Goal: Transaction & Acquisition: Purchase product/service

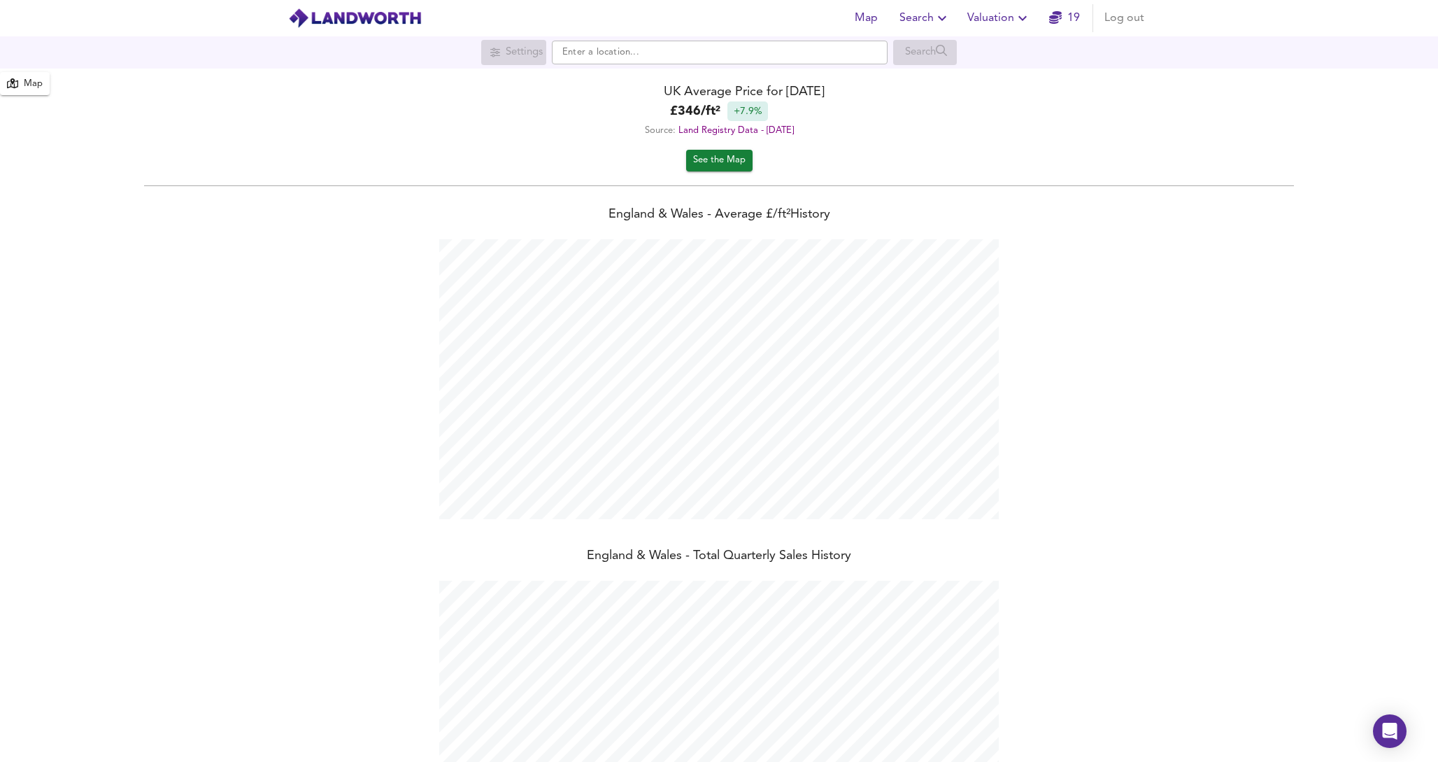
scroll to position [762, 1438]
click at [939, 18] on icon "button" at bounding box center [942, 18] width 17 height 17
click at [926, 73] on li "Search History" at bounding box center [925, 75] width 139 height 25
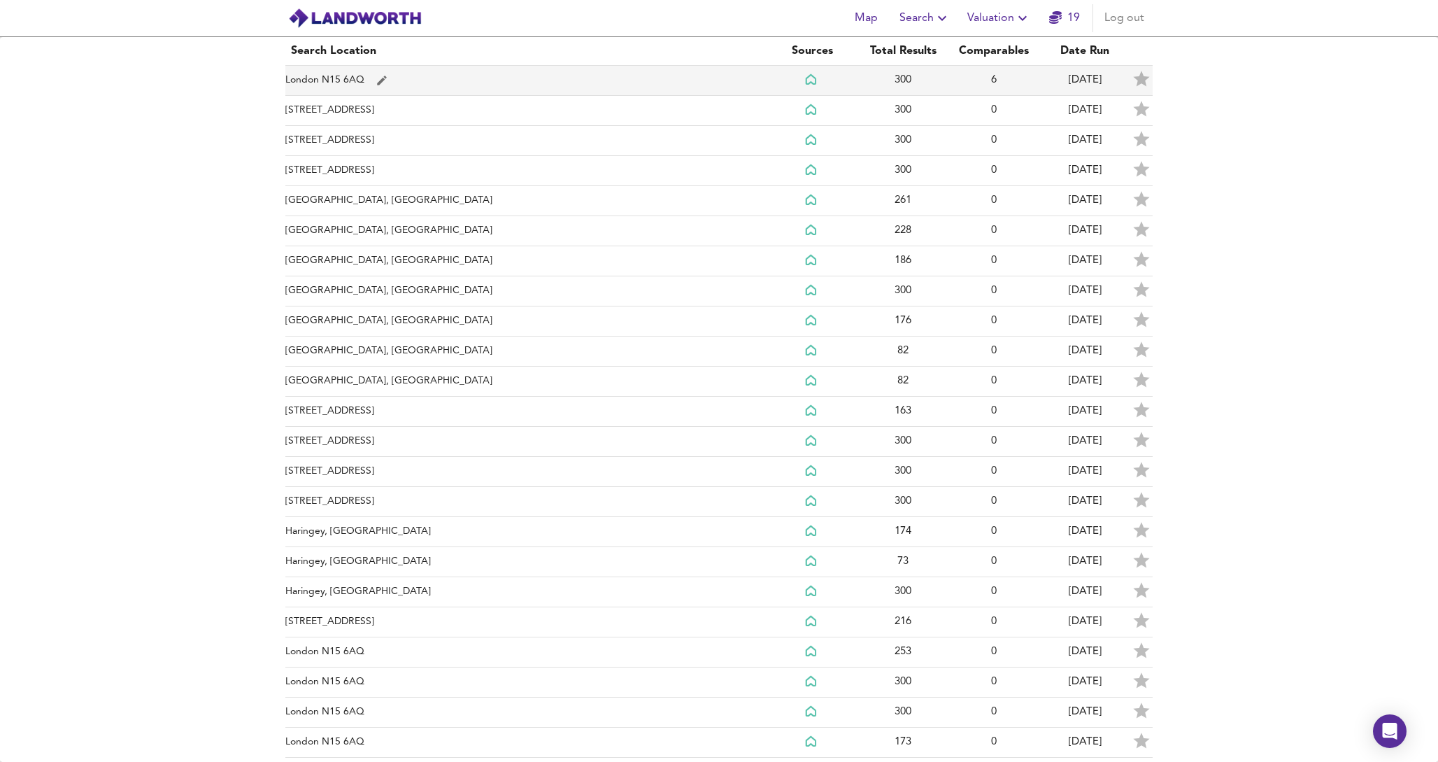
click at [602, 79] on td "London N15 6AQ" at bounding box center [525, 81] width 481 height 30
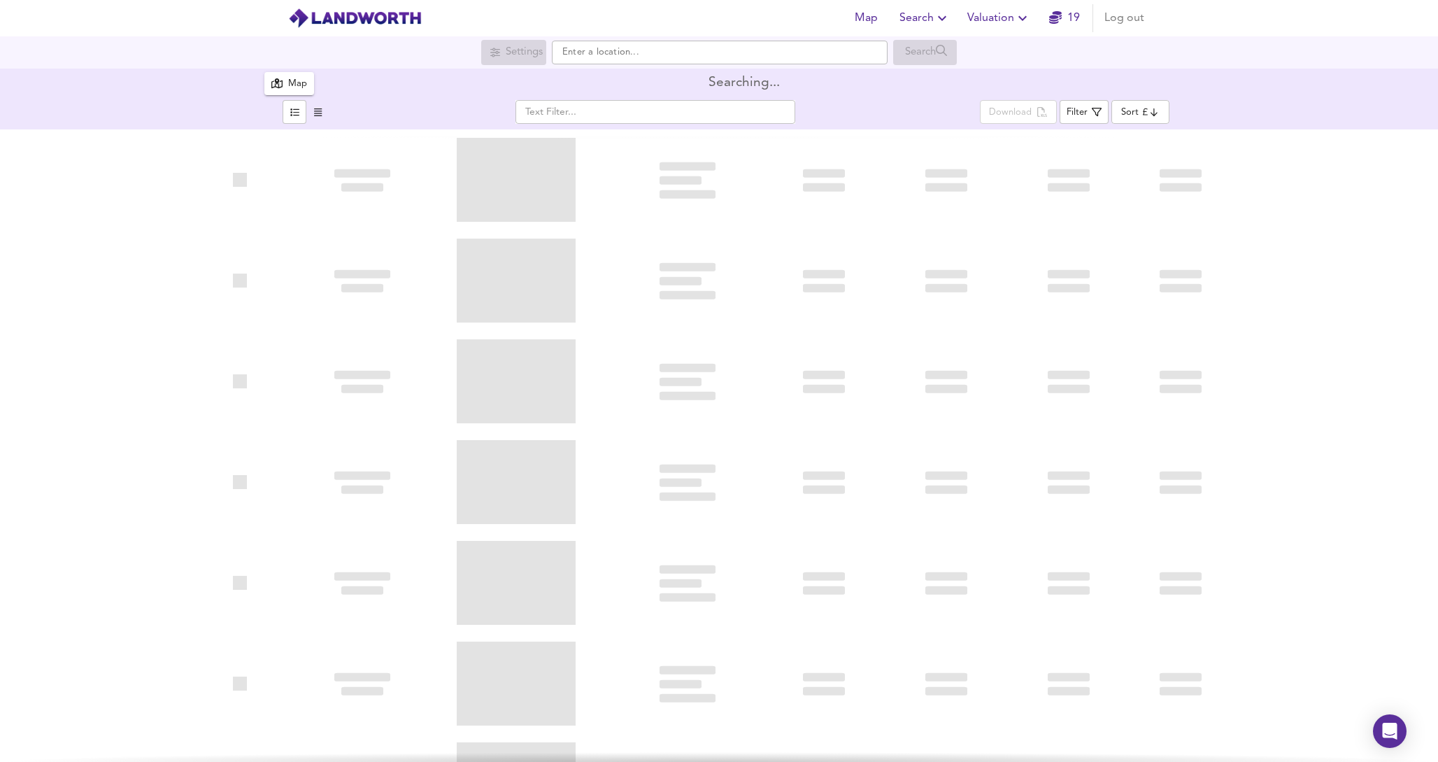
type input "bestdeal"
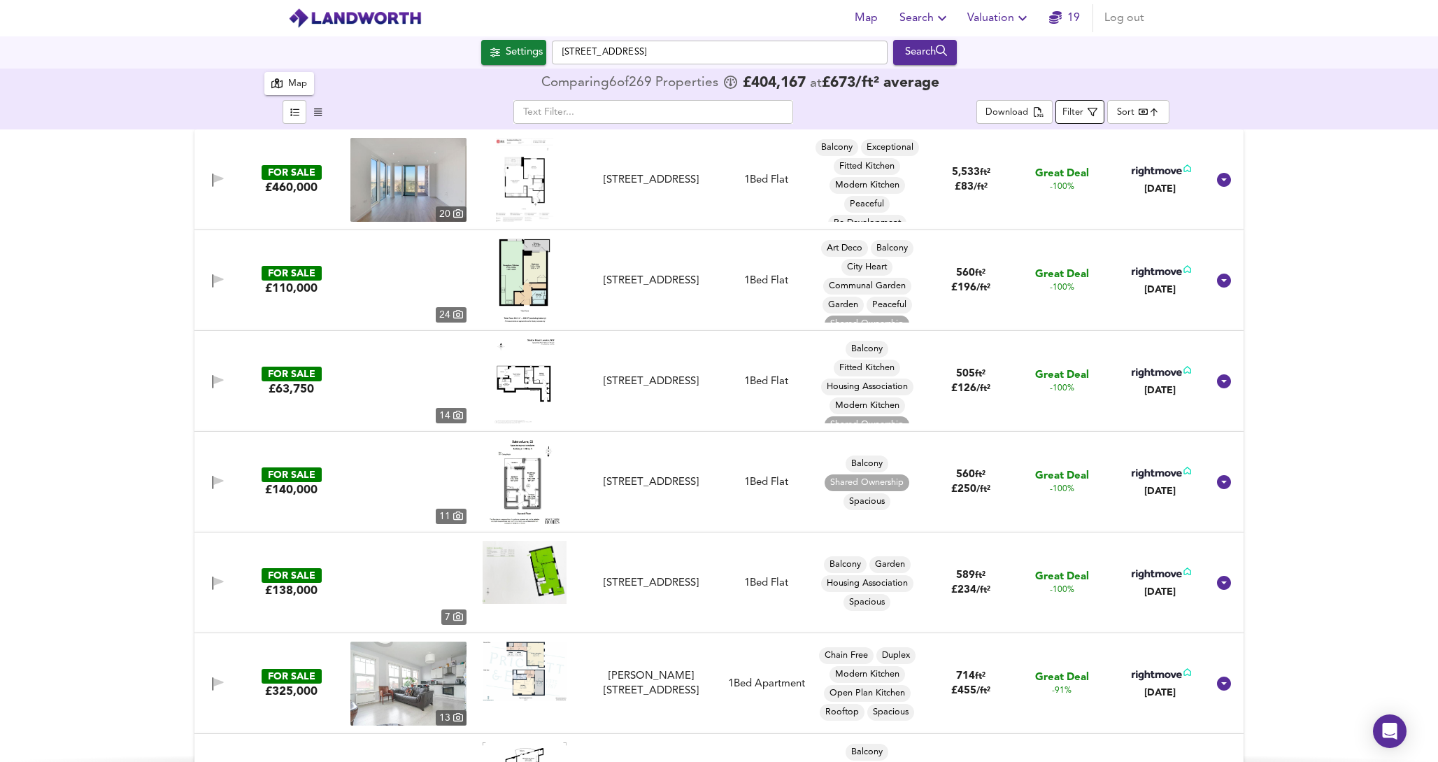
checkbox input "false"
checkbox input "true"
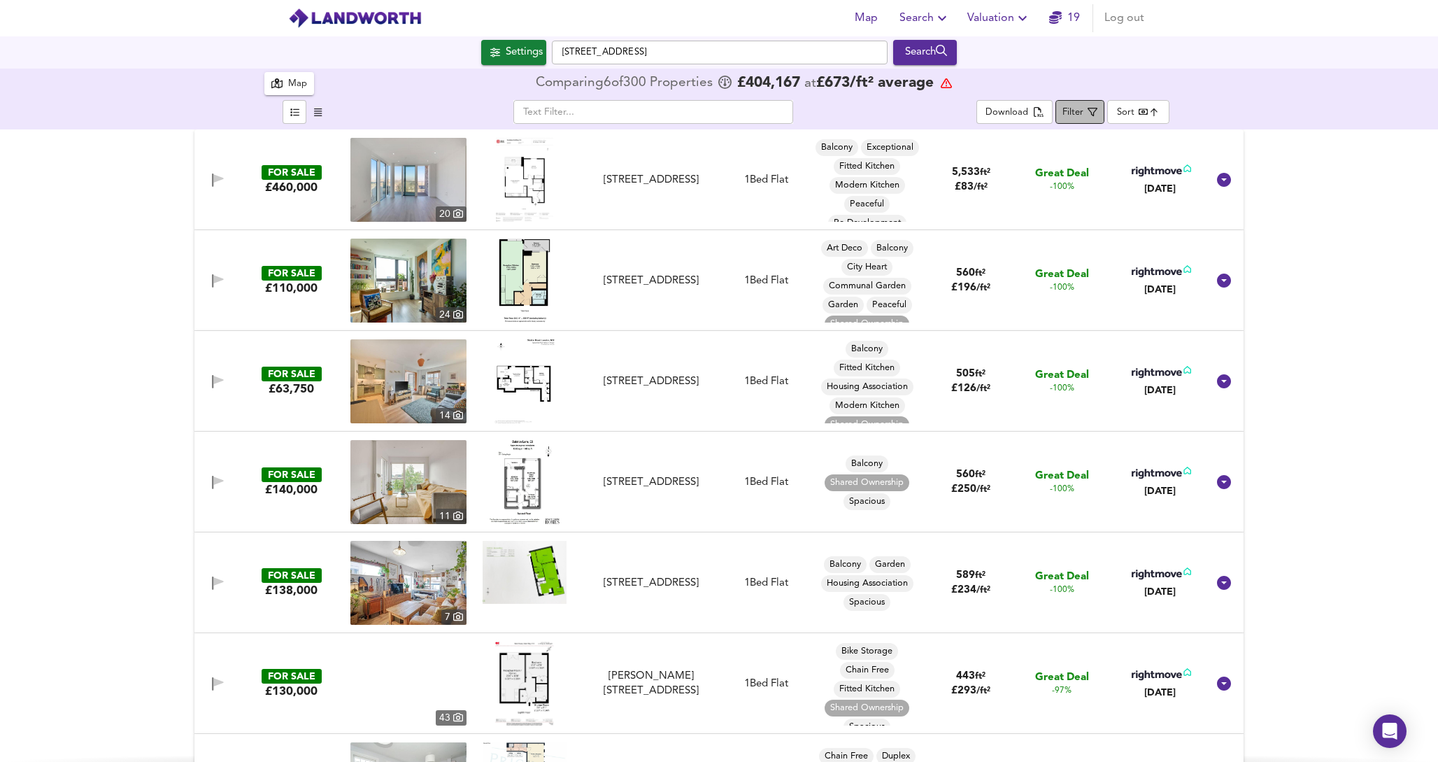
click at [1081, 118] on div "Filter" at bounding box center [1073, 113] width 21 height 16
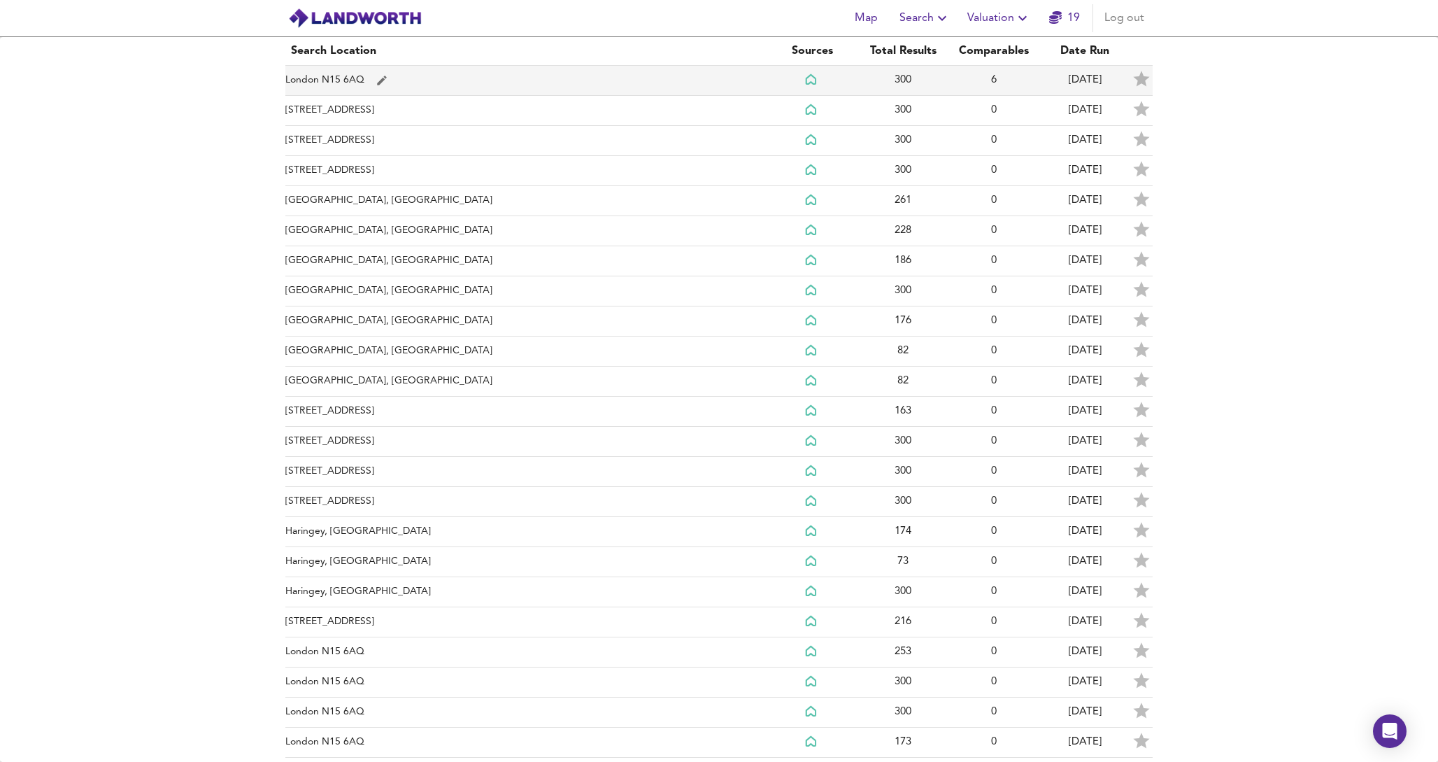
click at [644, 76] on td "London N15 6AQ" at bounding box center [525, 81] width 481 height 30
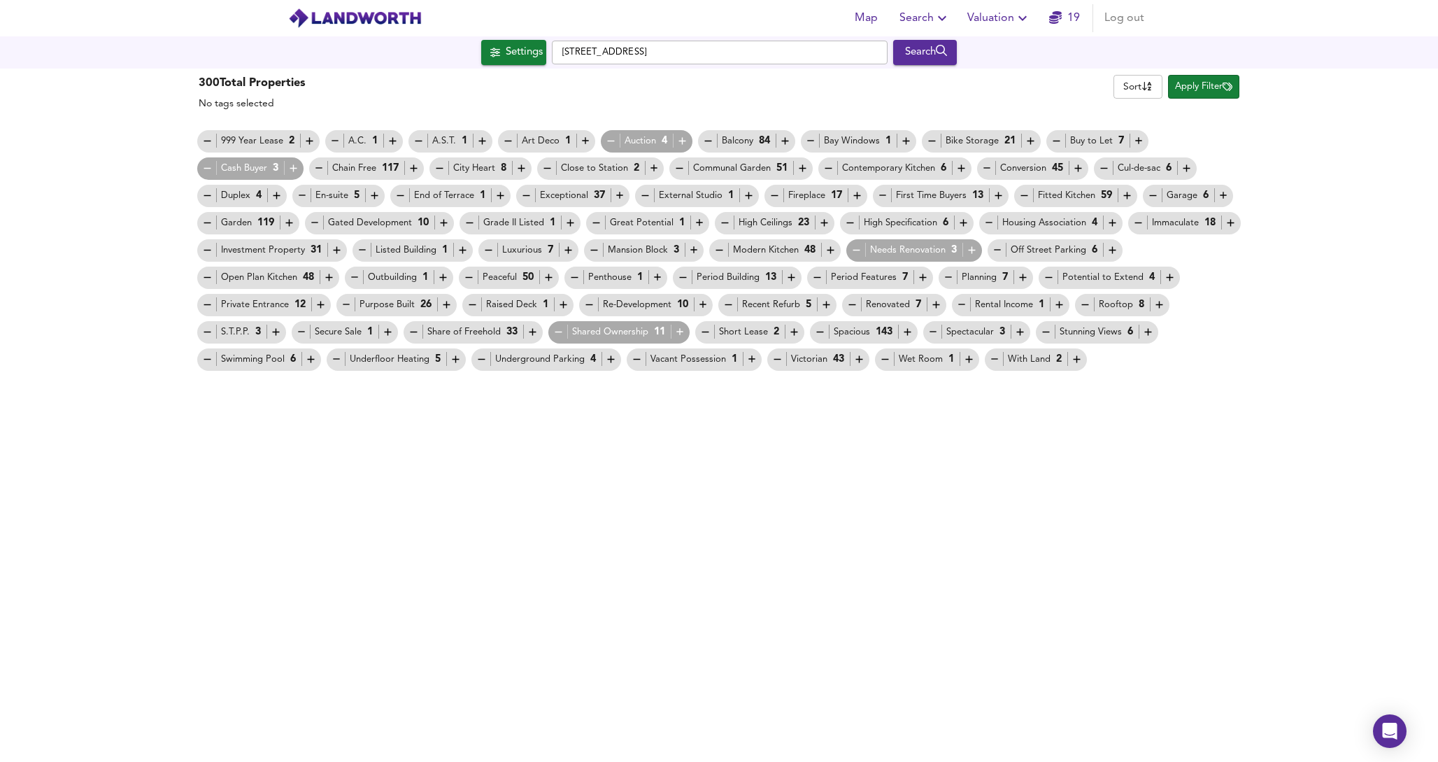
checkbox input "false"
click at [1223, 87] on icon "button" at bounding box center [1228, 87] width 10 height 9
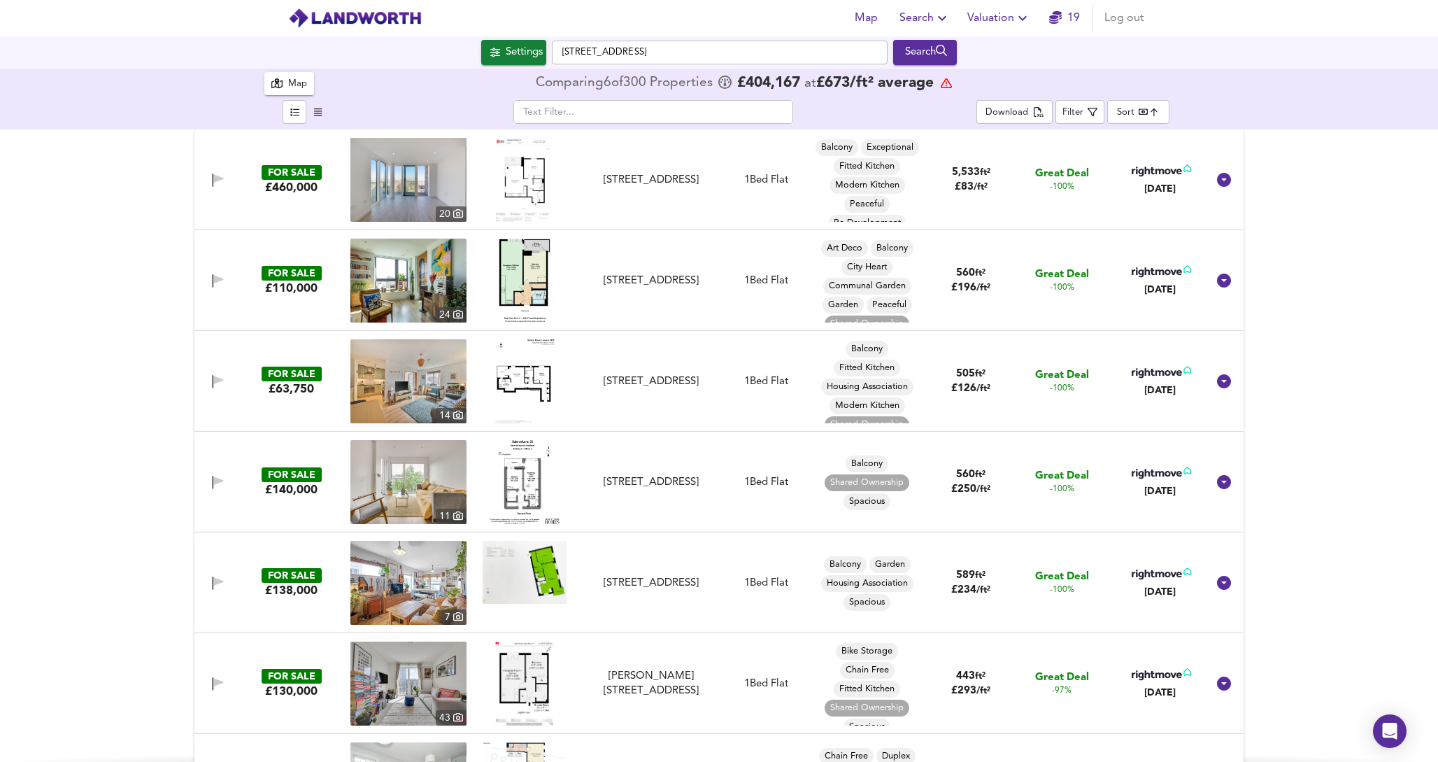
click at [318, 115] on icon "button" at bounding box center [318, 112] width 8 height 9
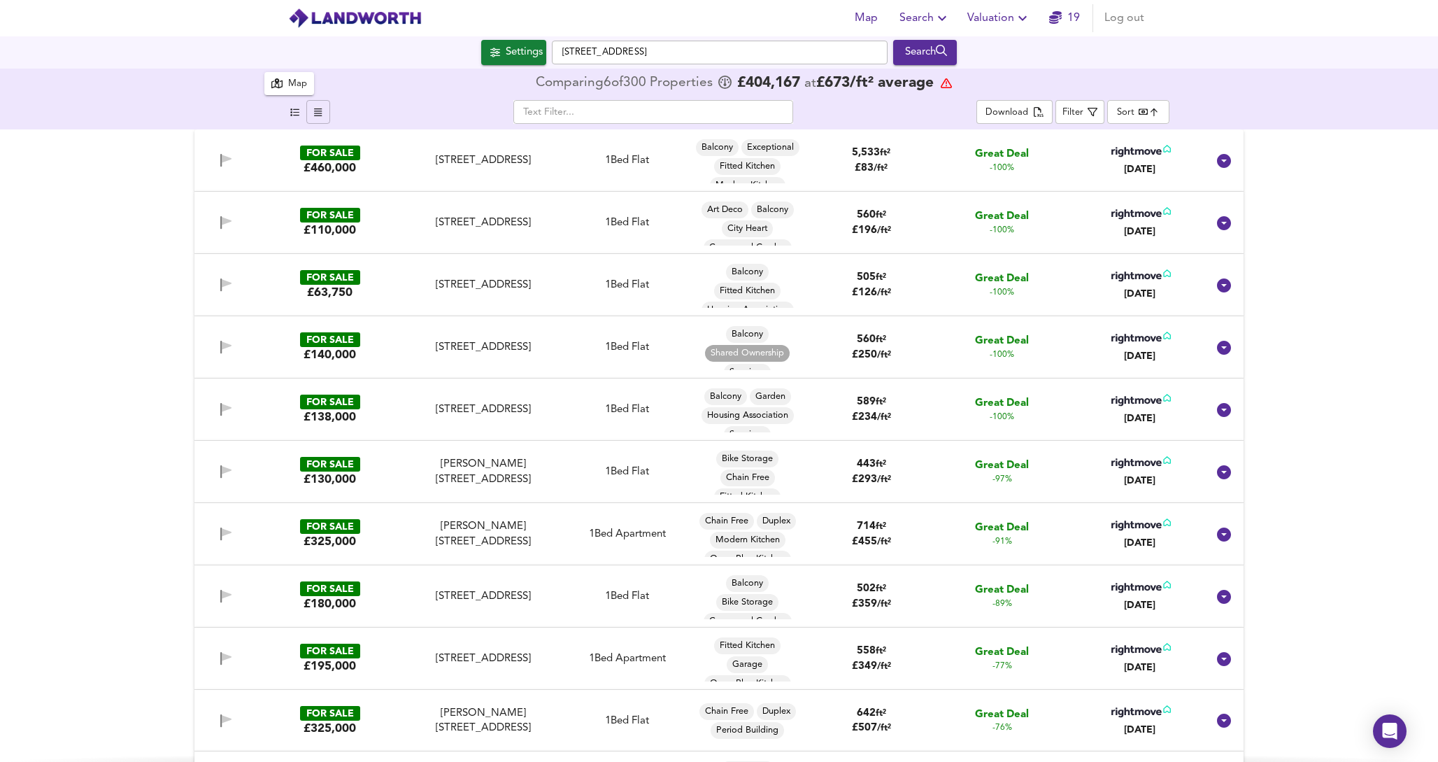
click at [298, 108] on icon "button" at bounding box center [294, 112] width 9 height 8
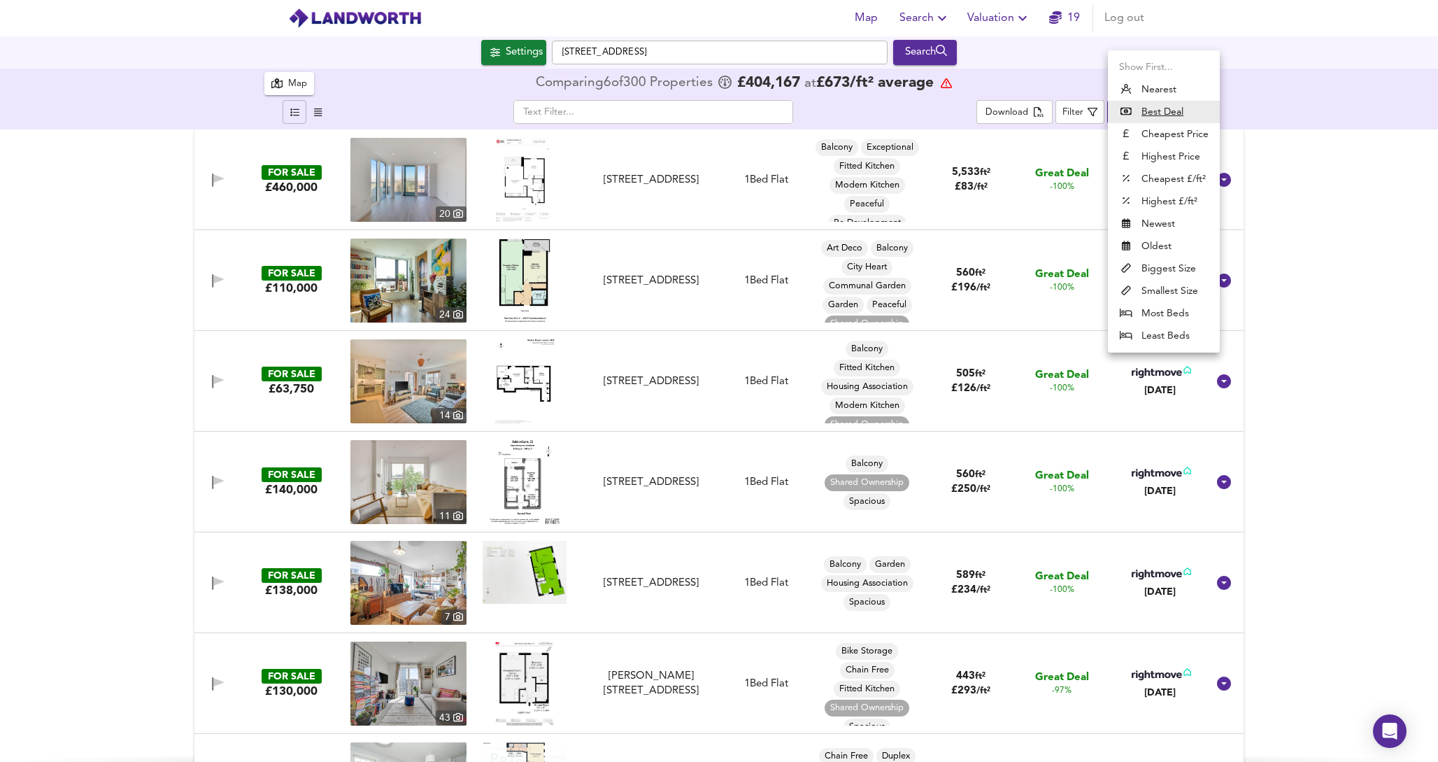
click at [1139, 115] on body "Map Search Valuation 19 Log out Settings Catwalk Place, N15 6AQ Search X Catwal…" at bounding box center [719, 381] width 1438 height 762
click at [1082, 112] on div at bounding box center [719, 381] width 1438 height 762
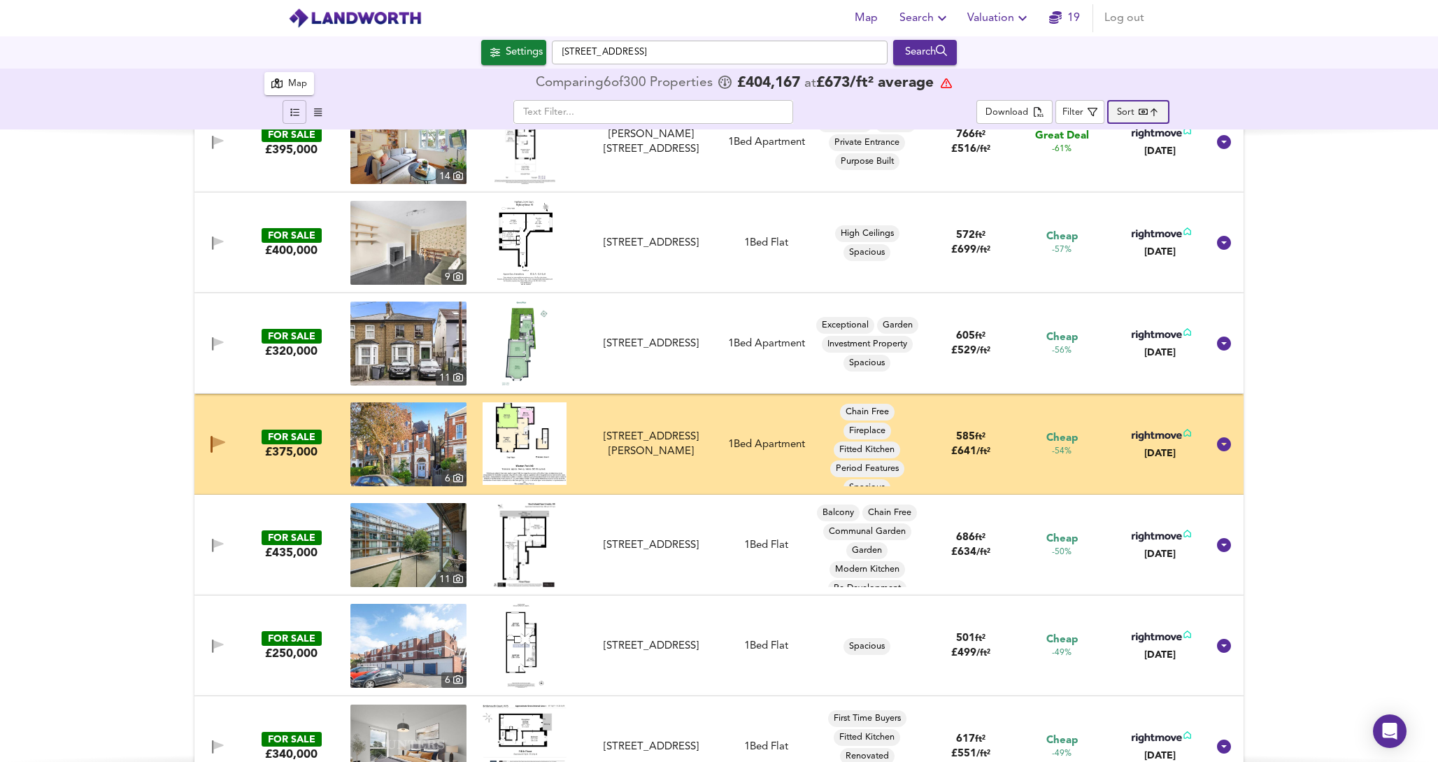
scroll to position [1650, 0]
click at [1221, 444] on icon at bounding box center [1224, 443] width 17 height 17
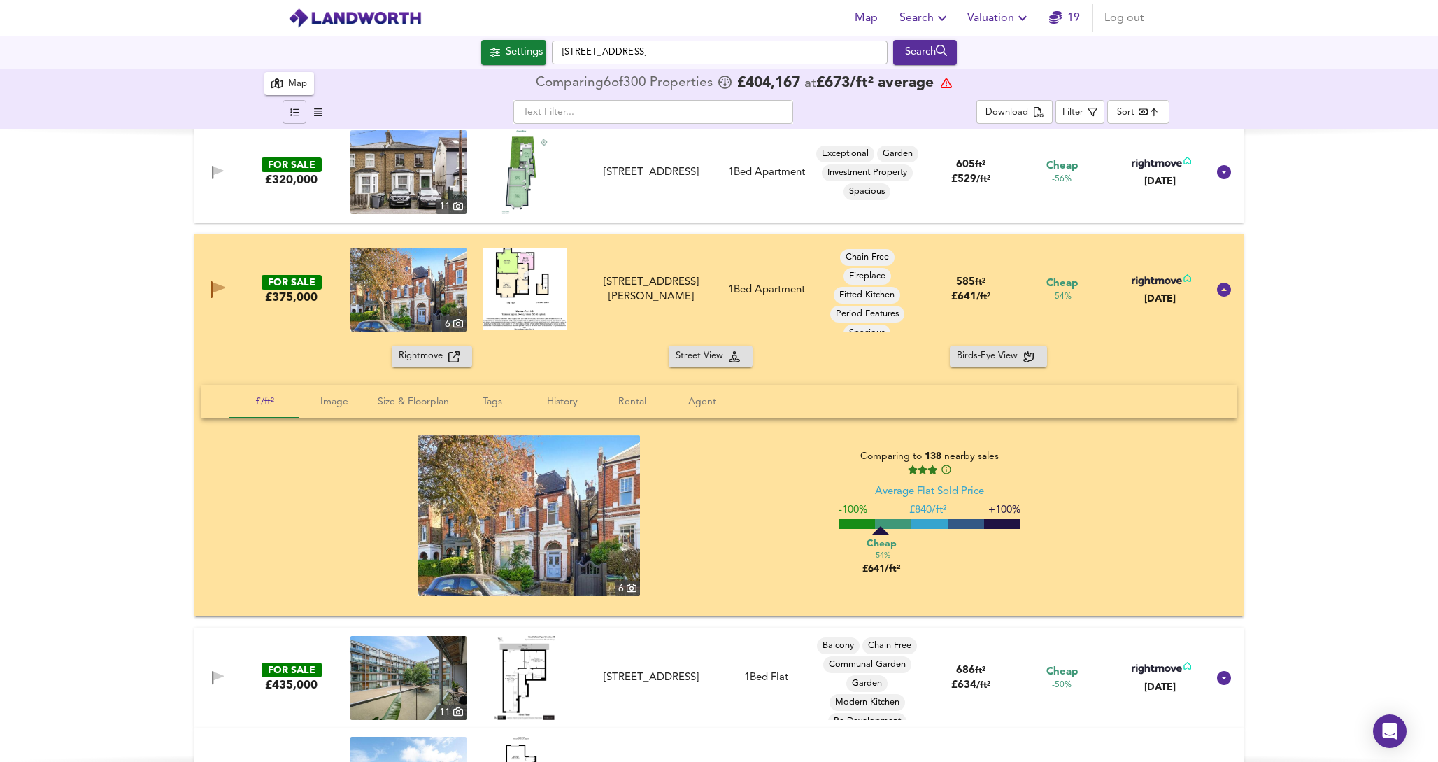
scroll to position [1848, 0]
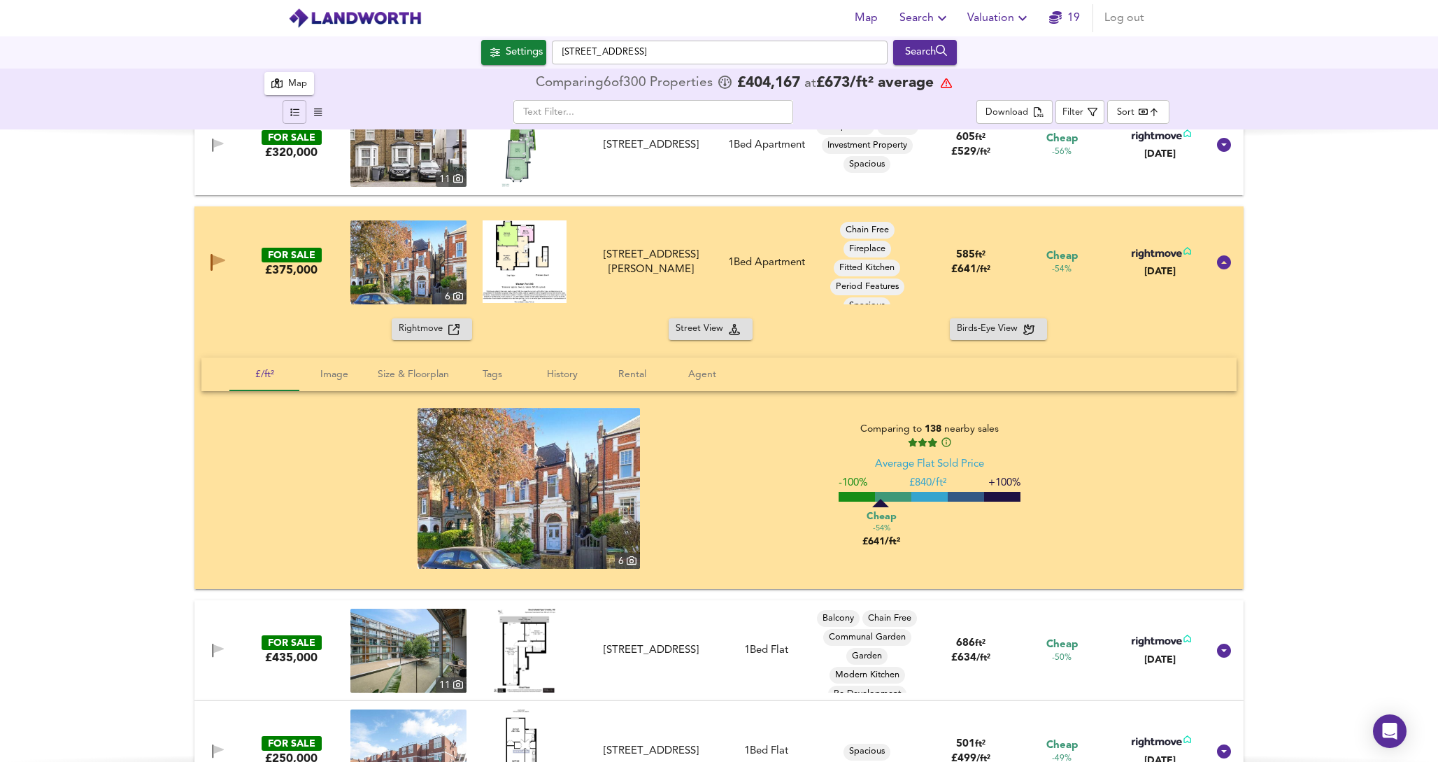
click at [409, 328] on span "Rightmove" at bounding box center [424, 329] width 50 height 16
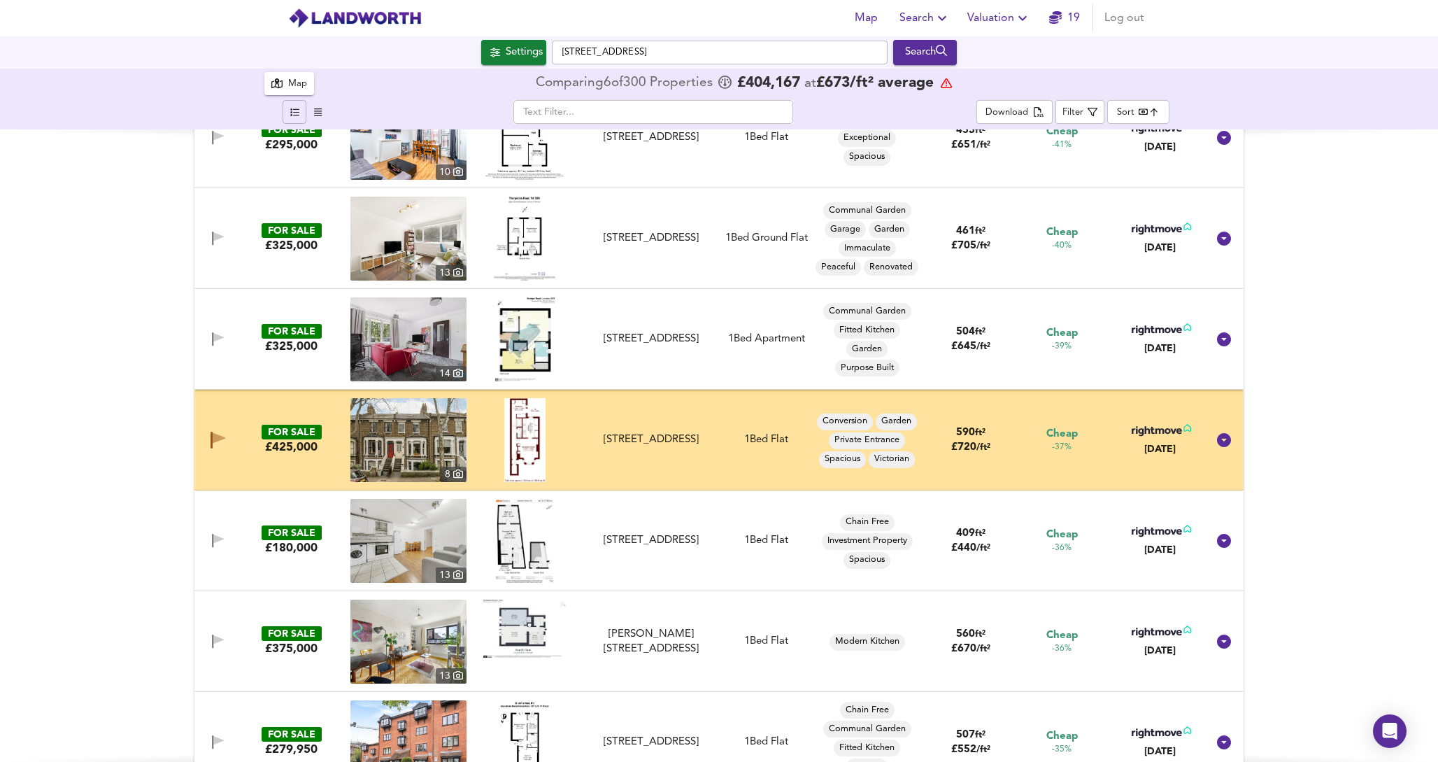
scroll to position [3592, 0]
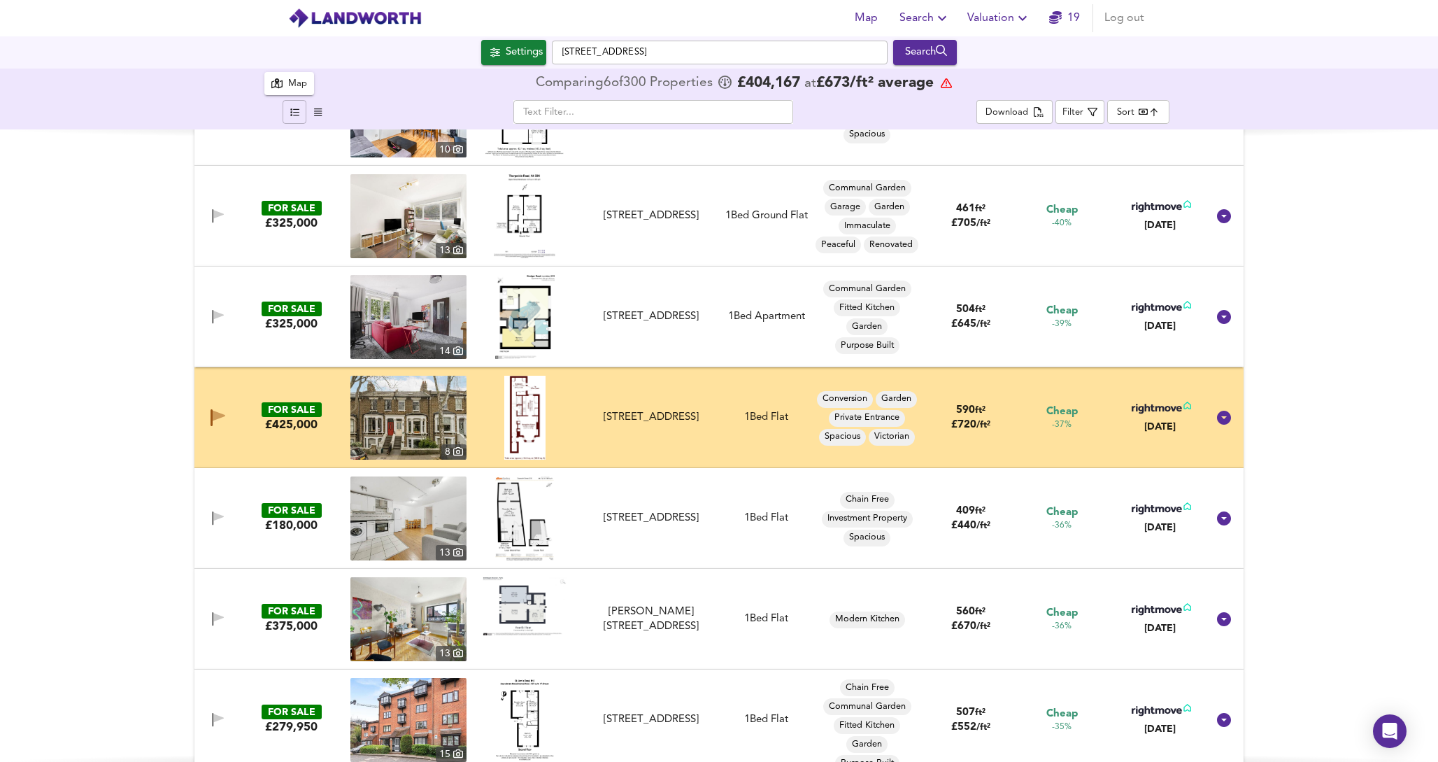
click at [1225, 416] on icon at bounding box center [1224, 418] width 14 height 14
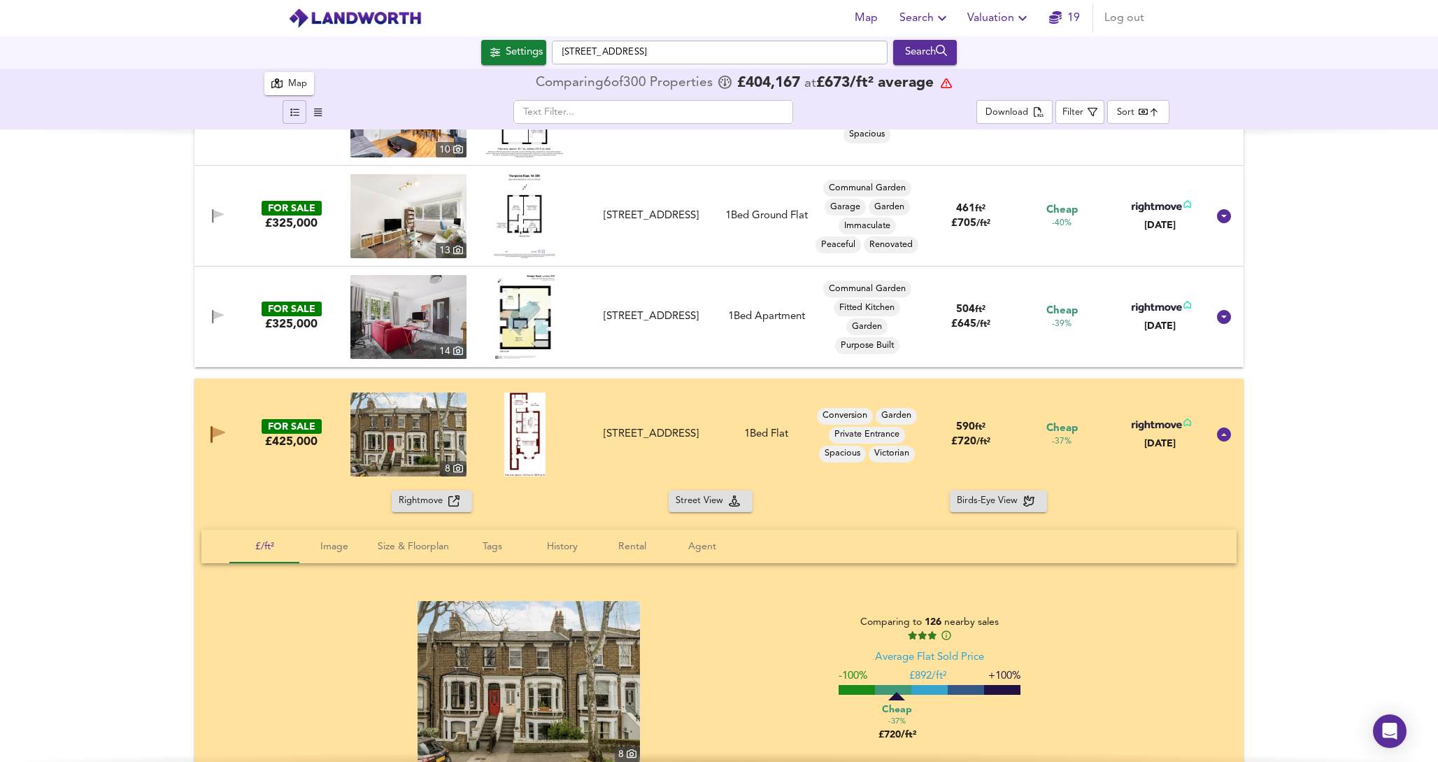
click at [418, 498] on span "Rightmove" at bounding box center [424, 501] width 50 height 16
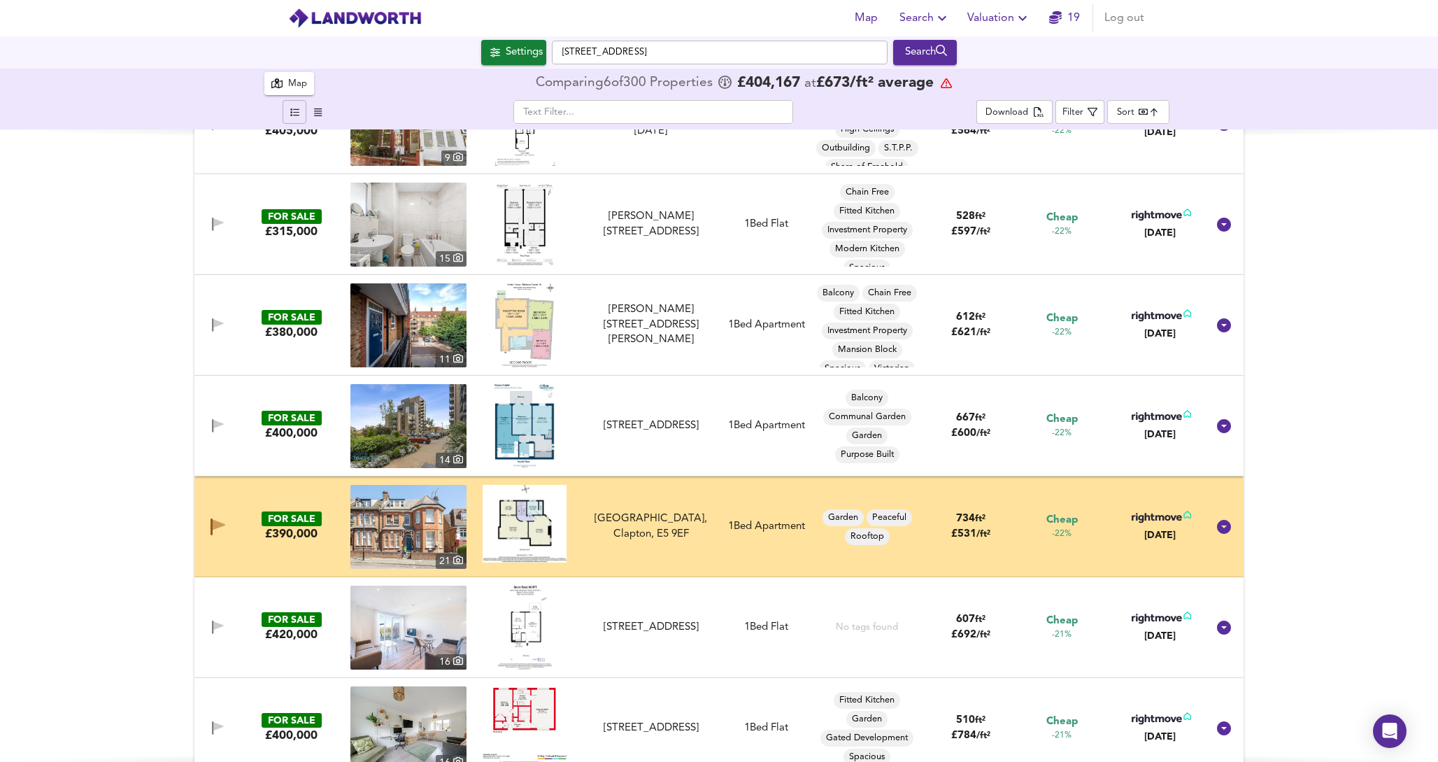
scroll to position [6701, 0]
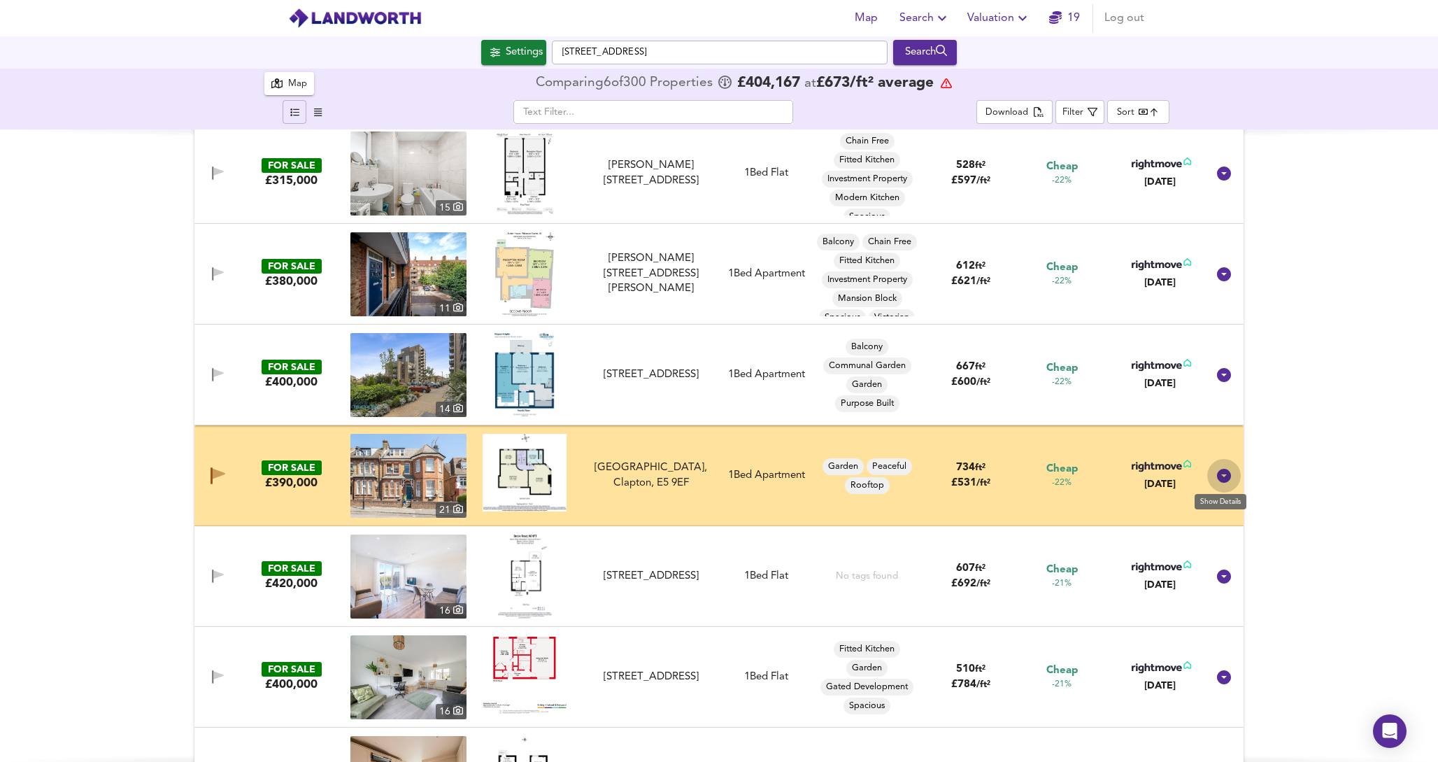
click at [1228, 473] on icon at bounding box center [1224, 475] width 17 height 17
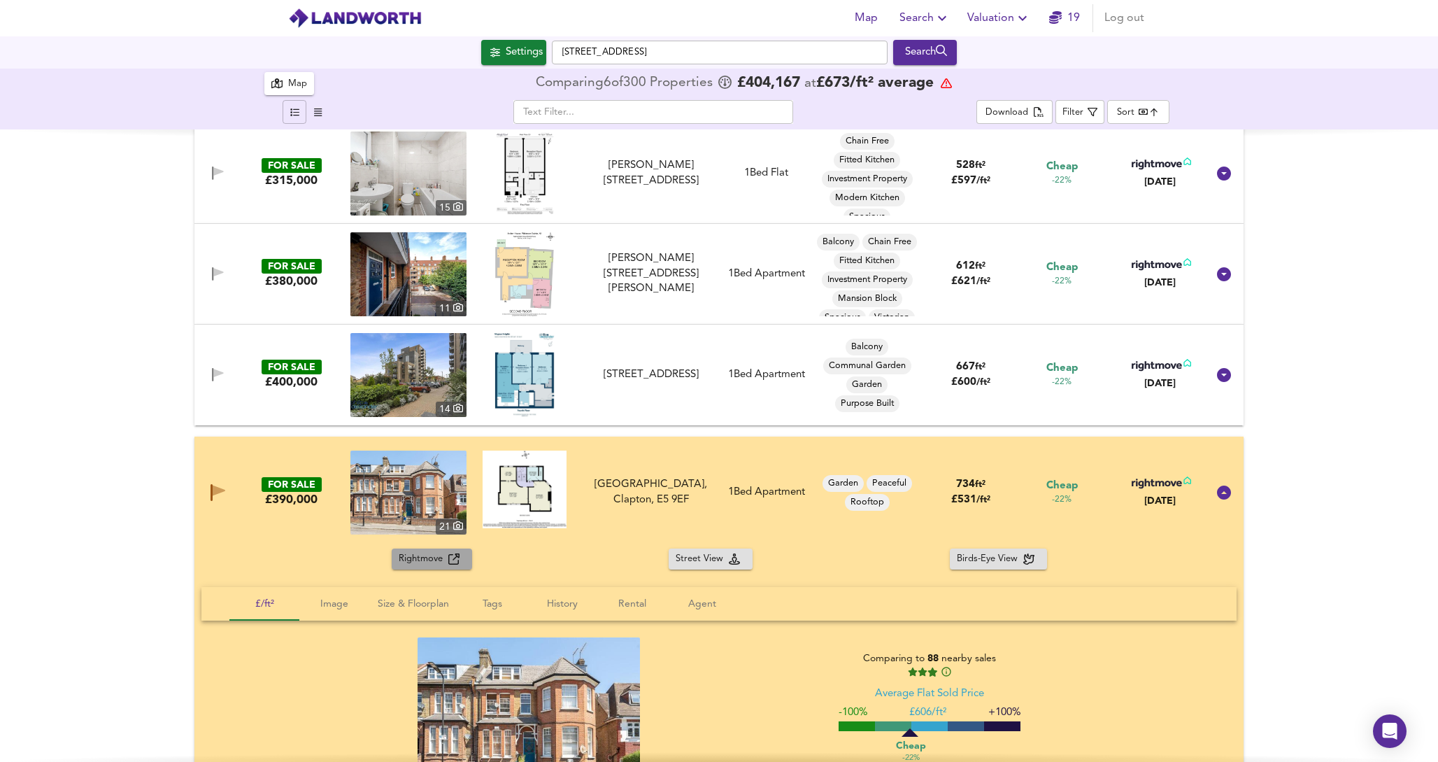
click at [423, 562] on span "Rightmove" at bounding box center [424, 559] width 50 height 16
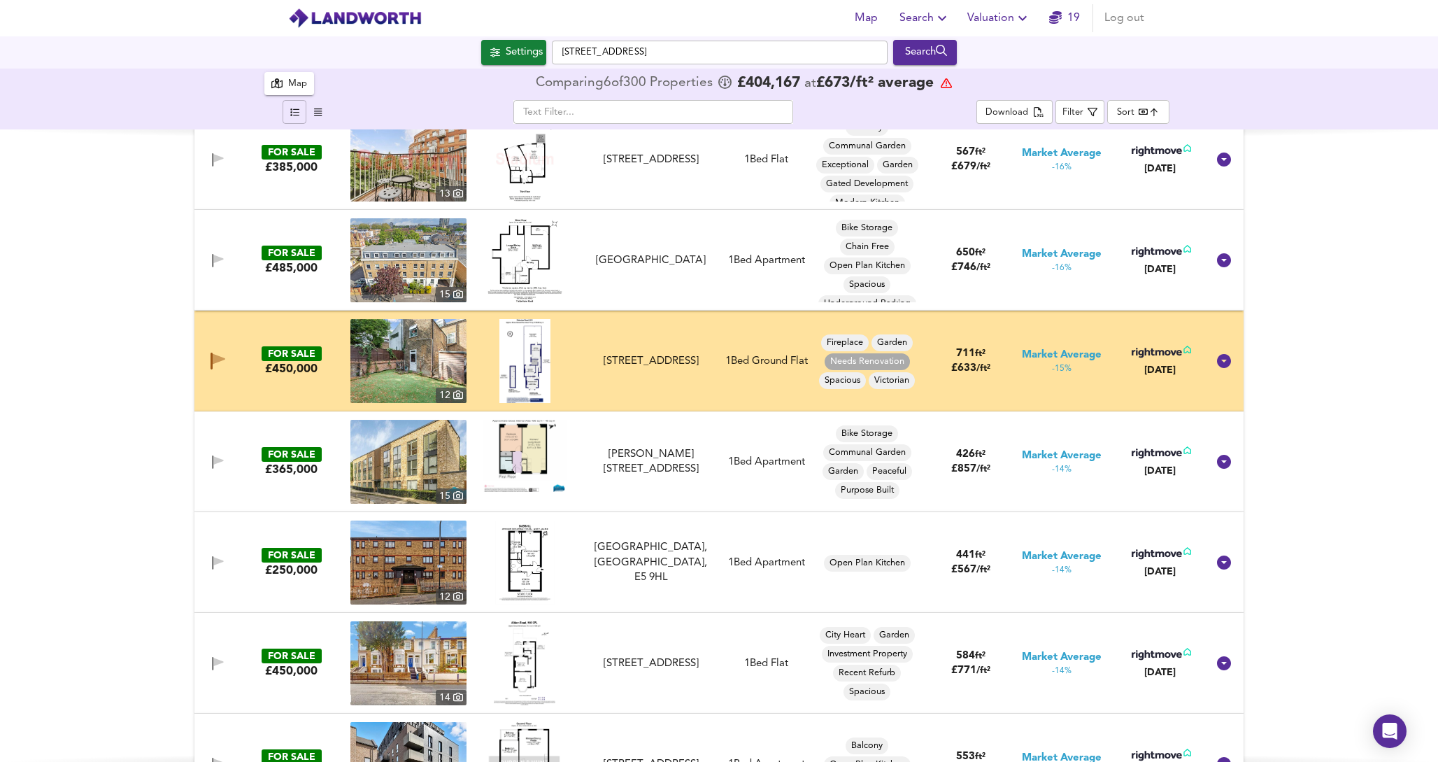
scroll to position [9242, 0]
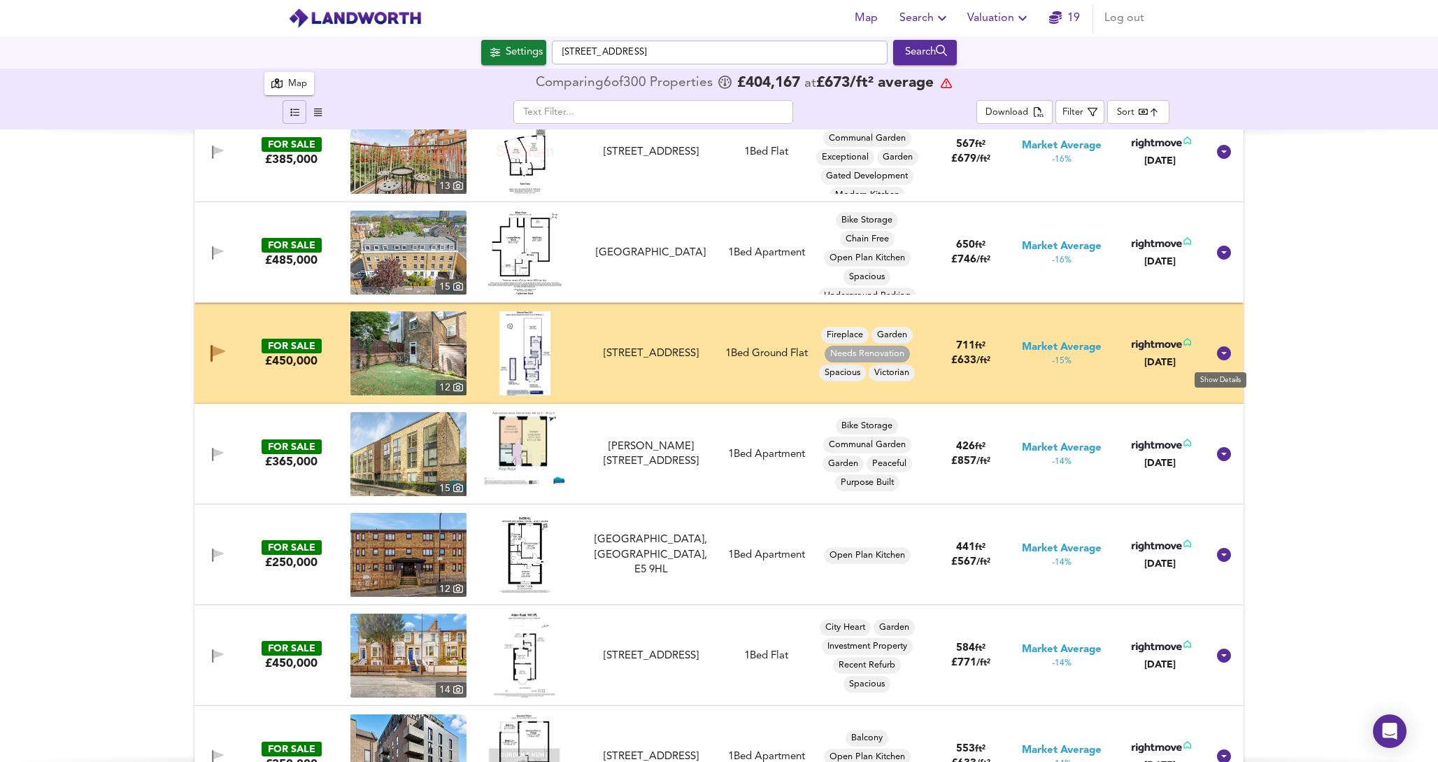
click at [1226, 352] on icon at bounding box center [1224, 353] width 14 height 14
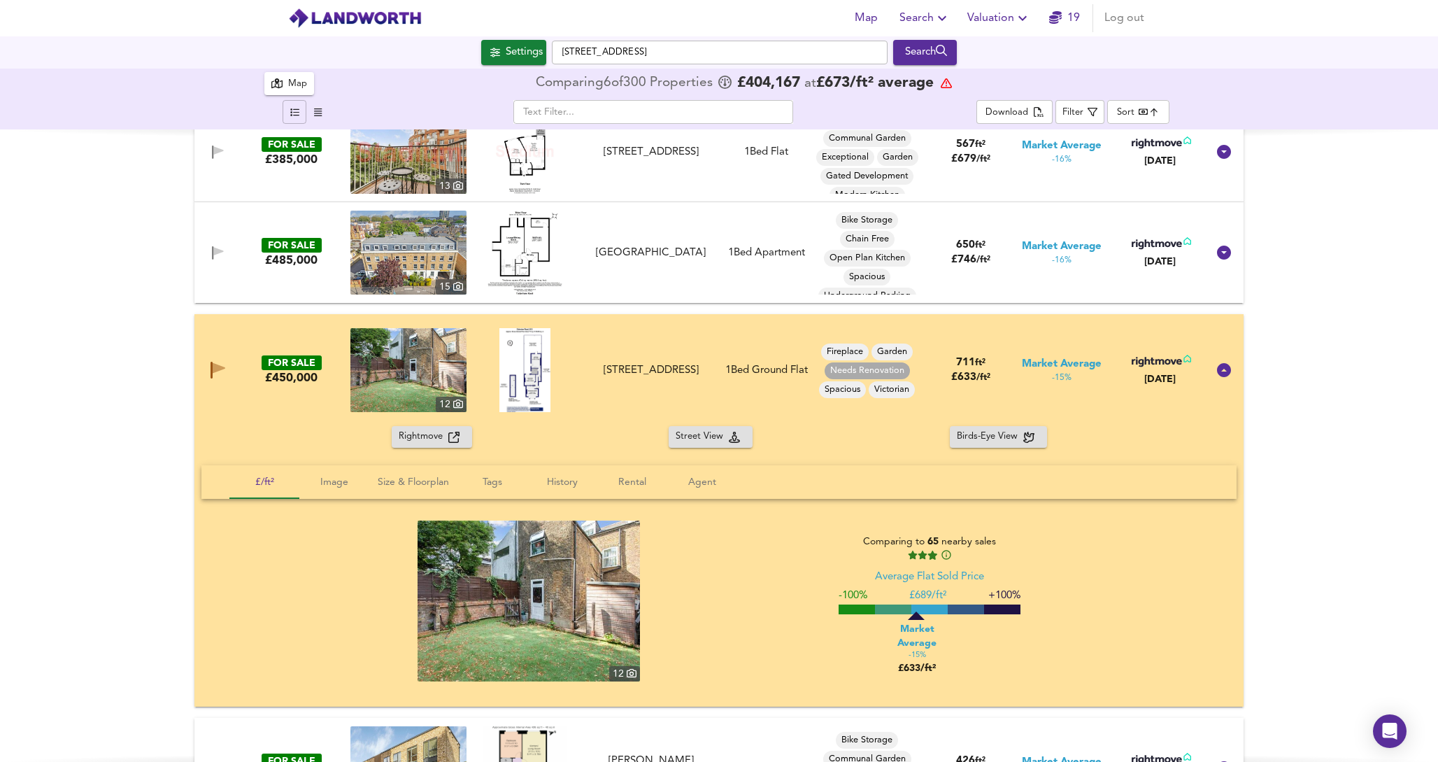
click at [437, 436] on span "Rightmove" at bounding box center [424, 437] width 50 height 16
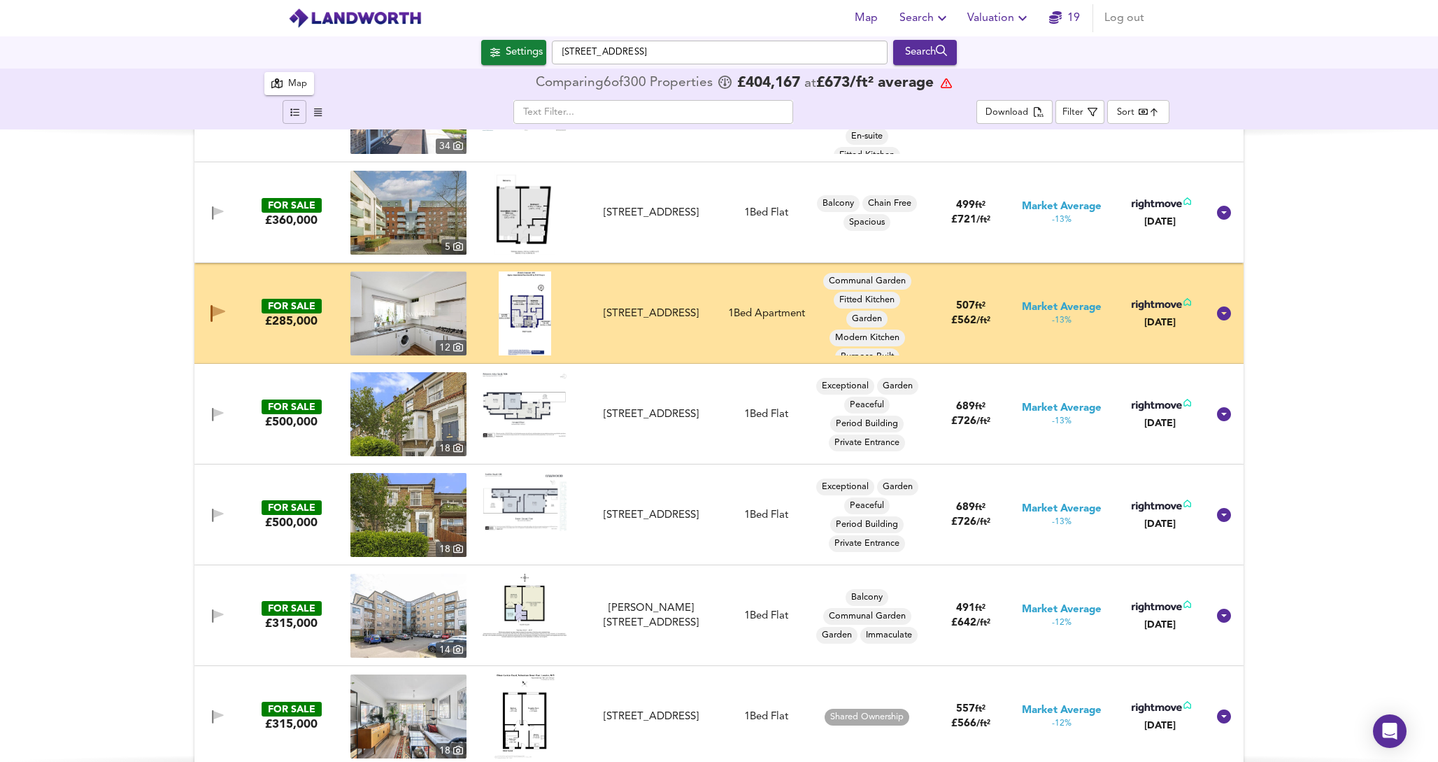
scroll to position [10293, 0]
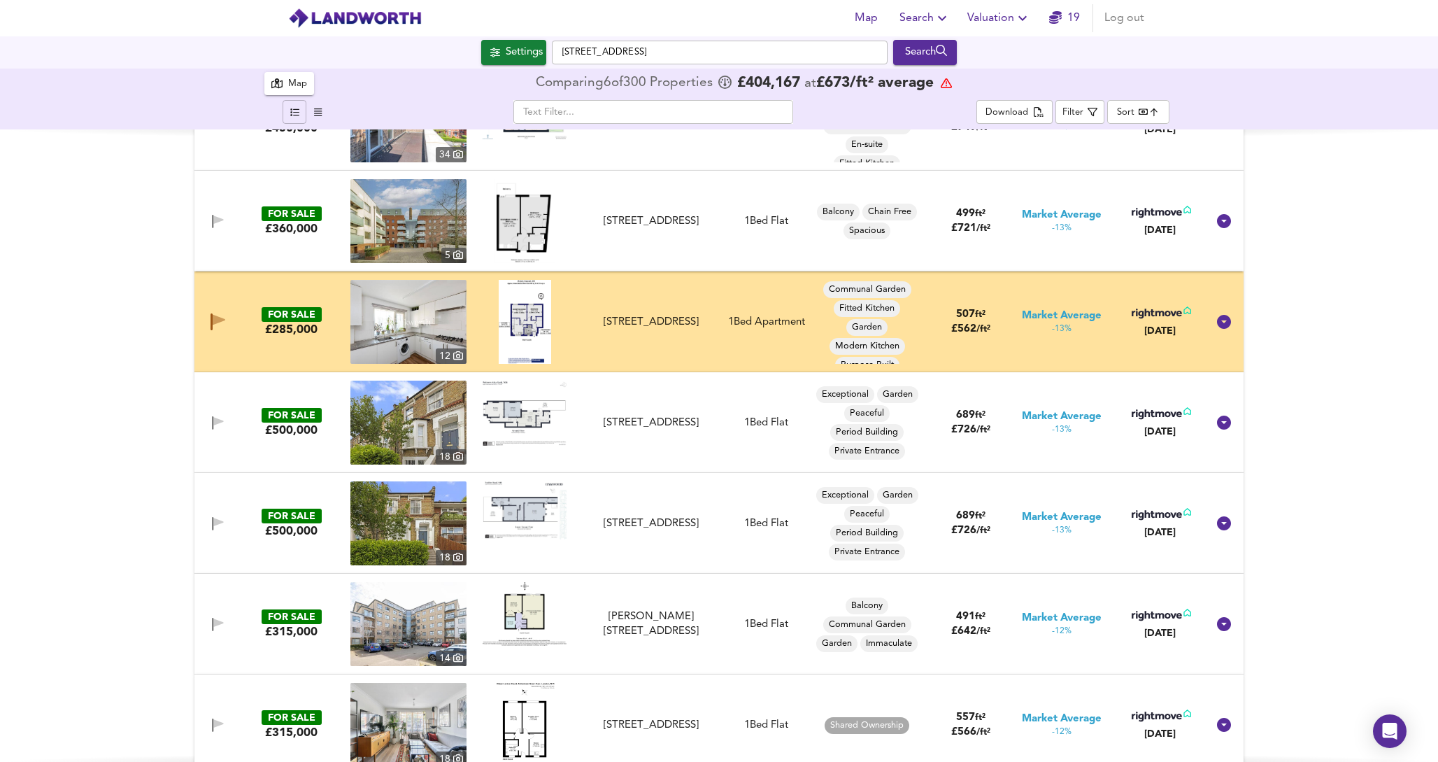
click at [1227, 325] on icon at bounding box center [1224, 322] width 14 height 14
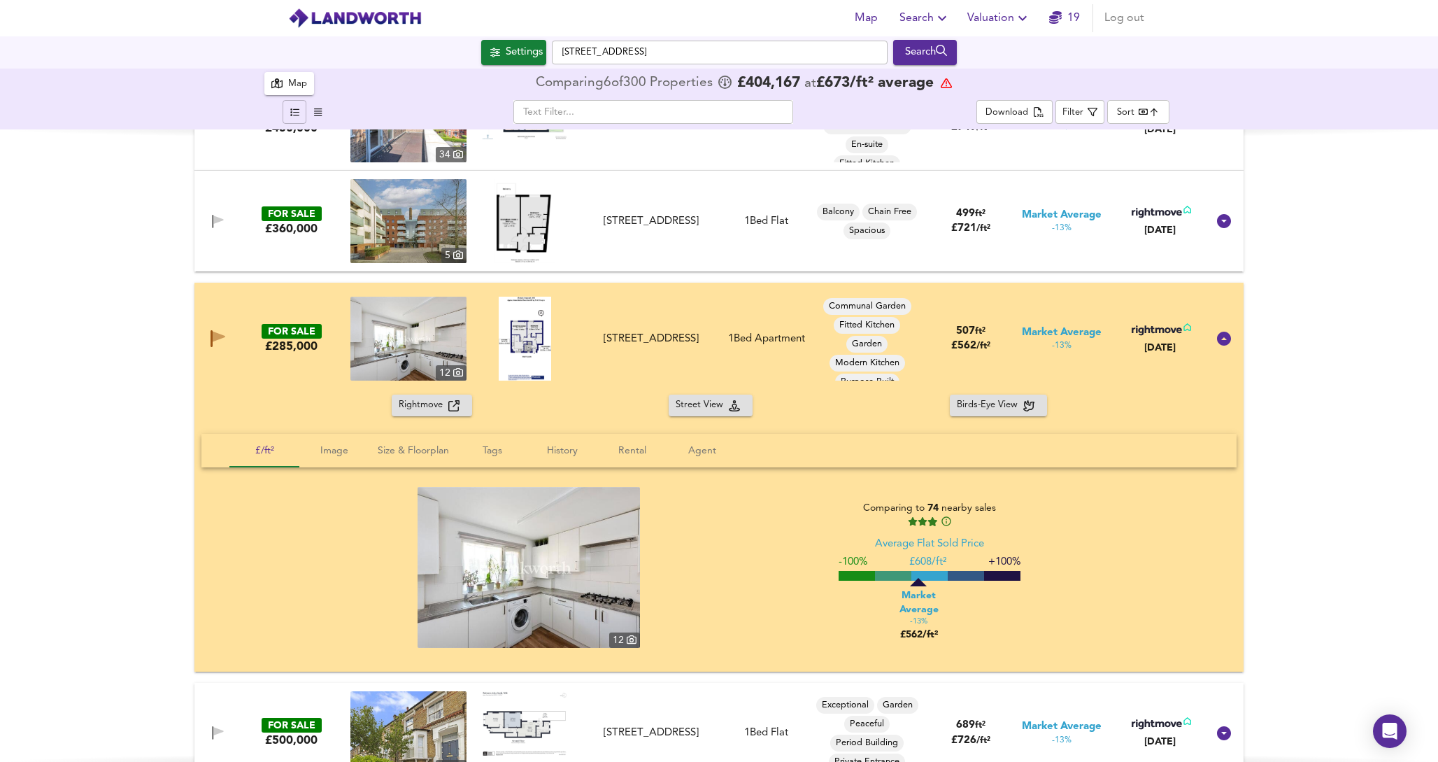
click at [416, 406] on span "Rightmove" at bounding box center [424, 405] width 50 height 16
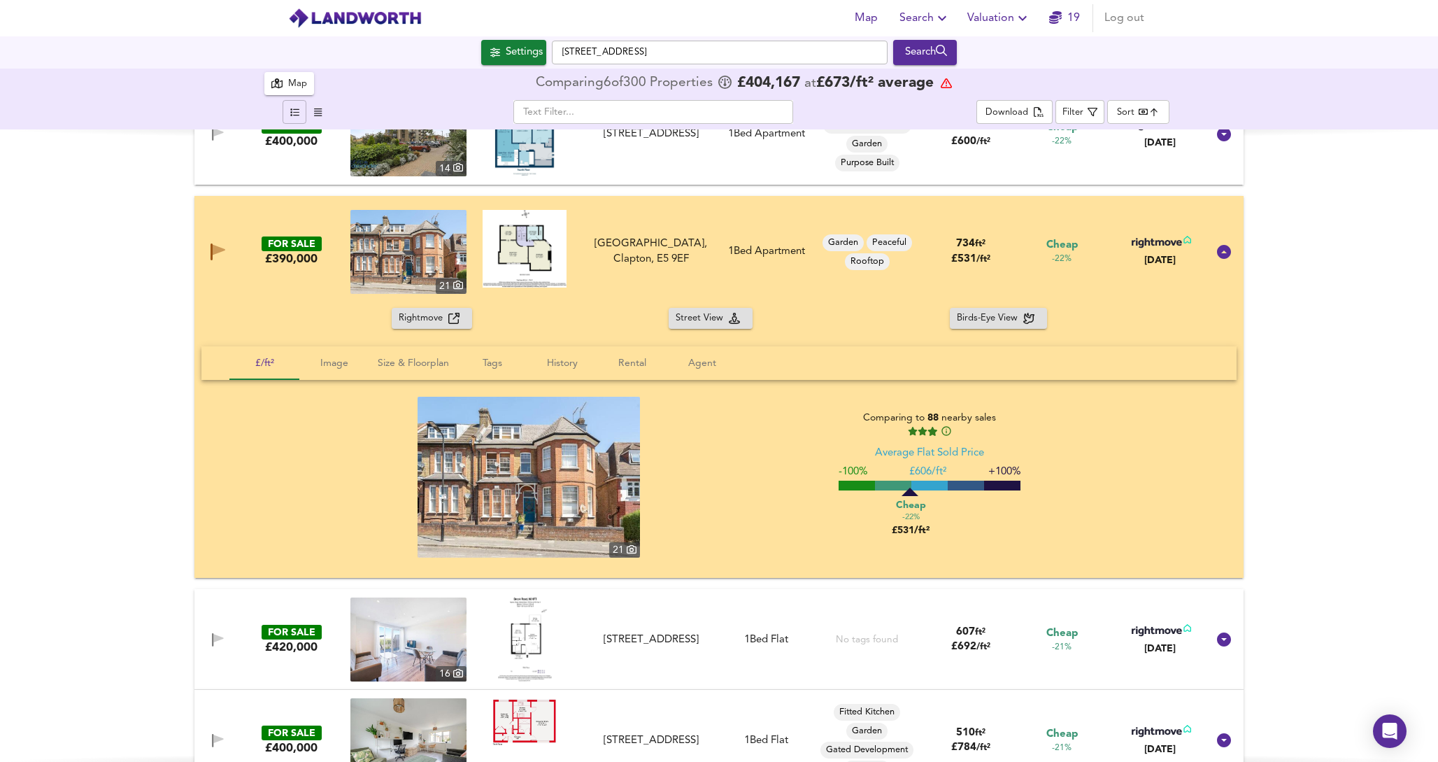
scroll to position [6947, 0]
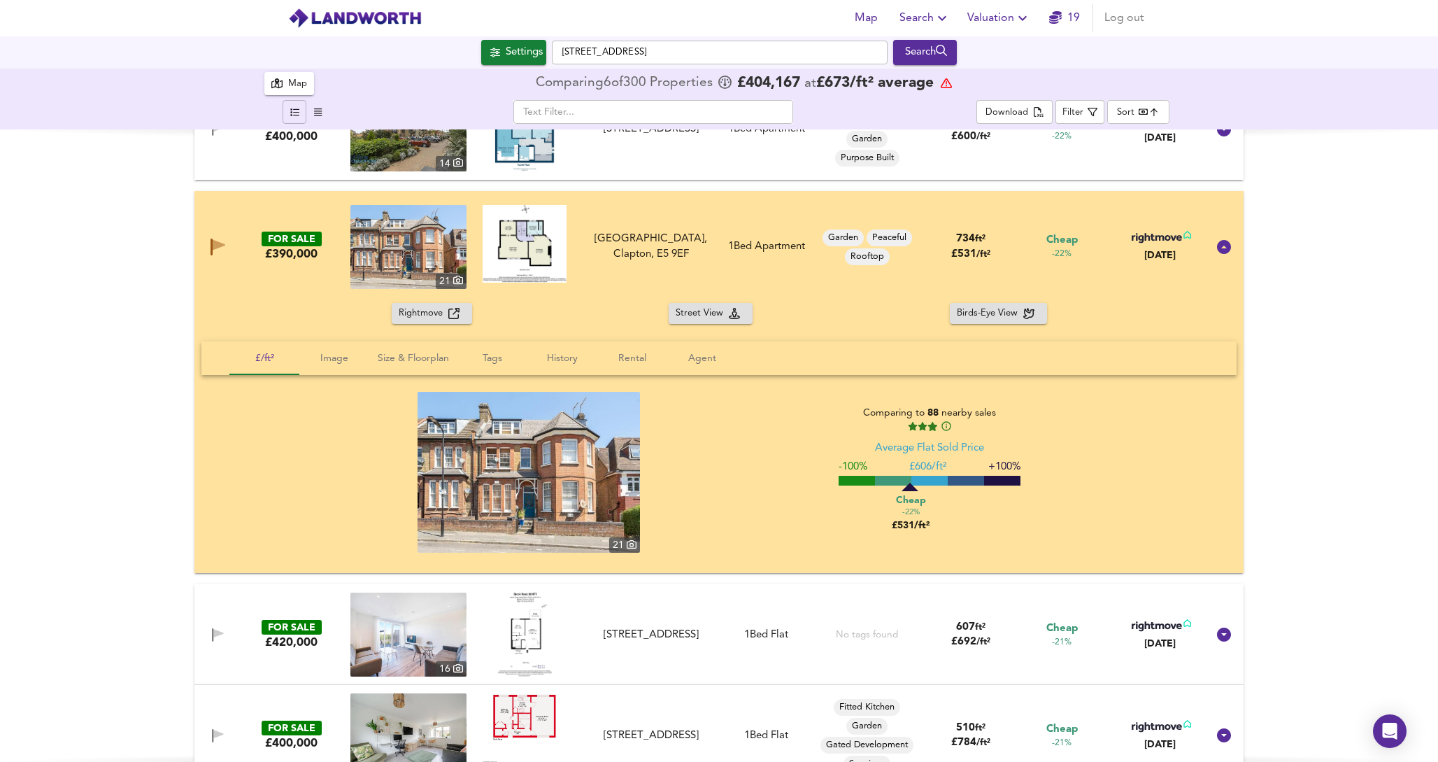
click at [420, 318] on span "Rightmove" at bounding box center [424, 314] width 50 height 16
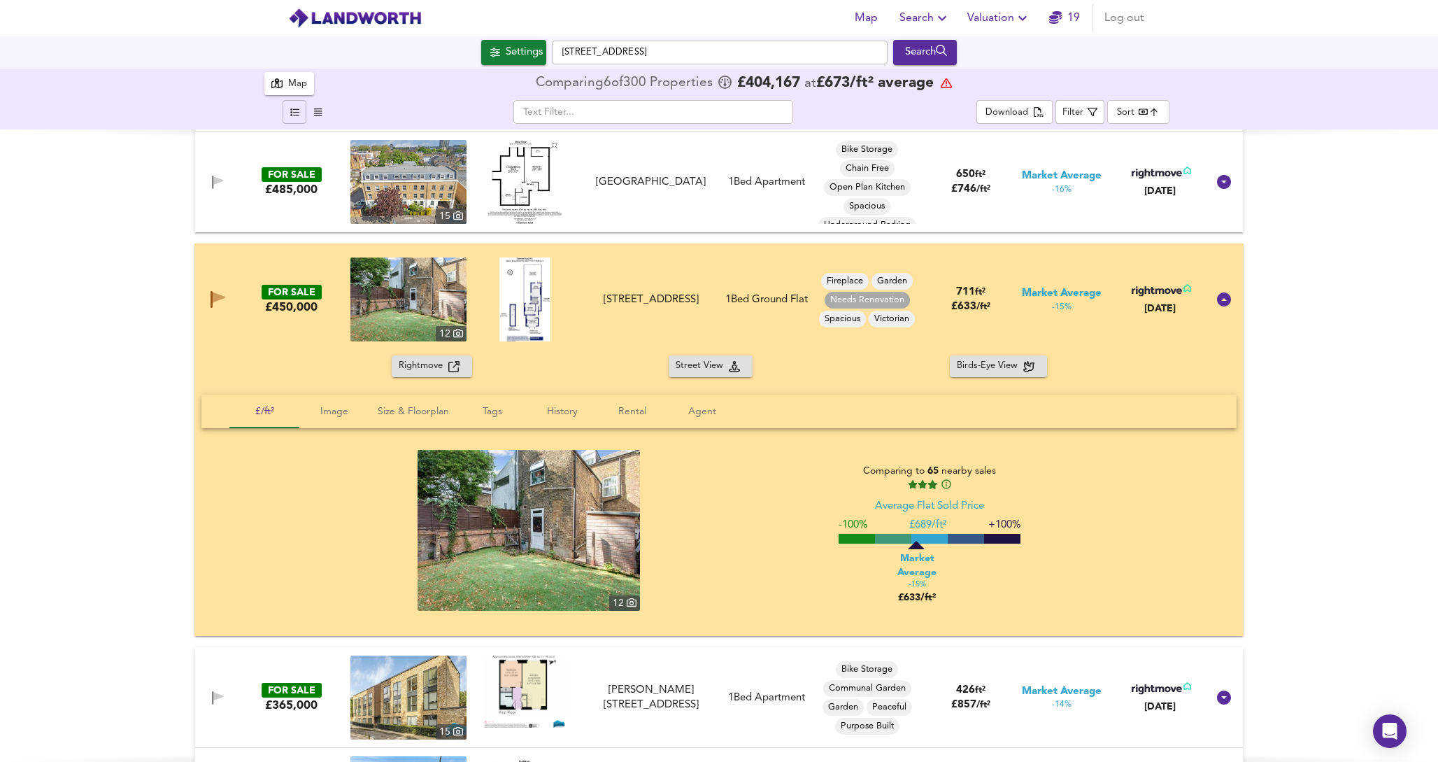
scroll to position [9328, 0]
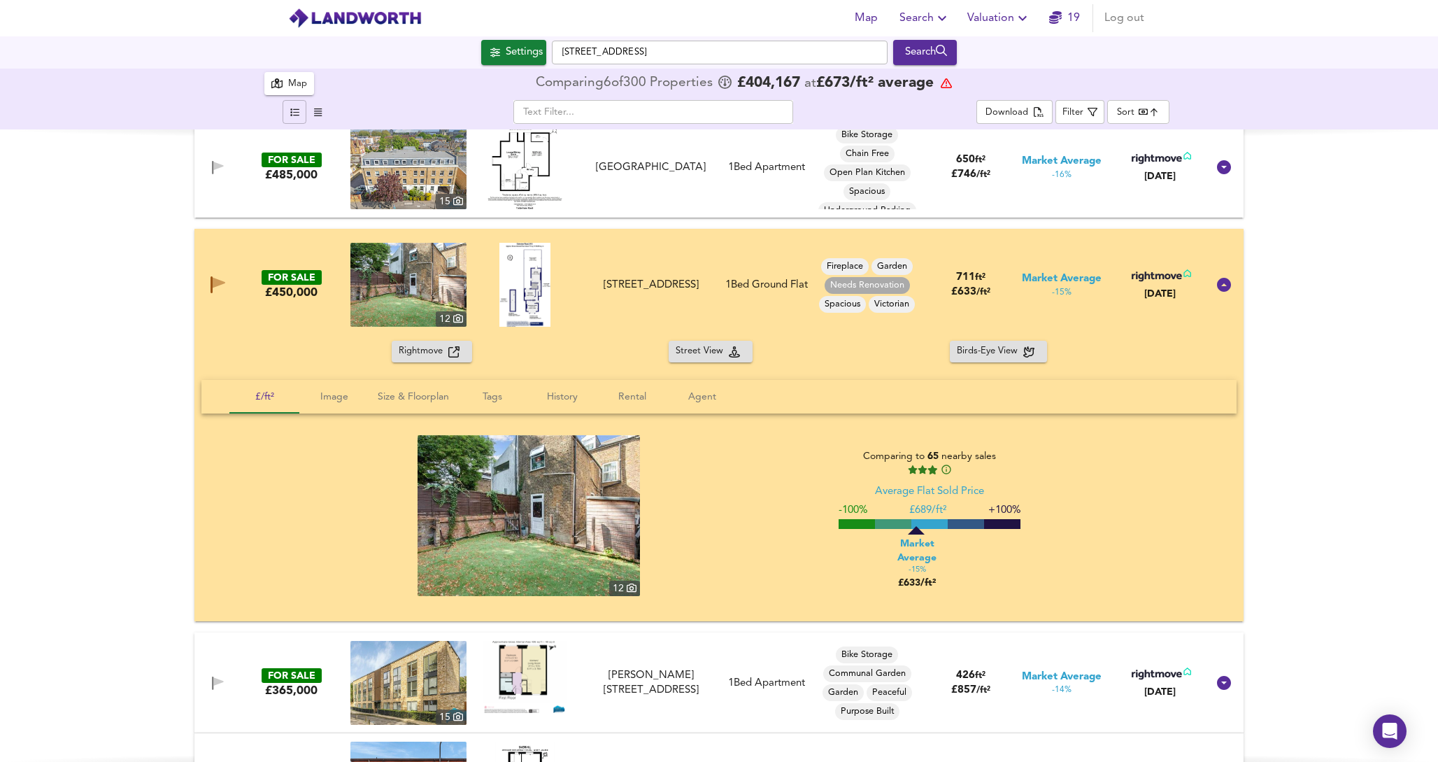
click at [421, 357] on span "Rightmove" at bounding box center [424, 351] width 50 height 16
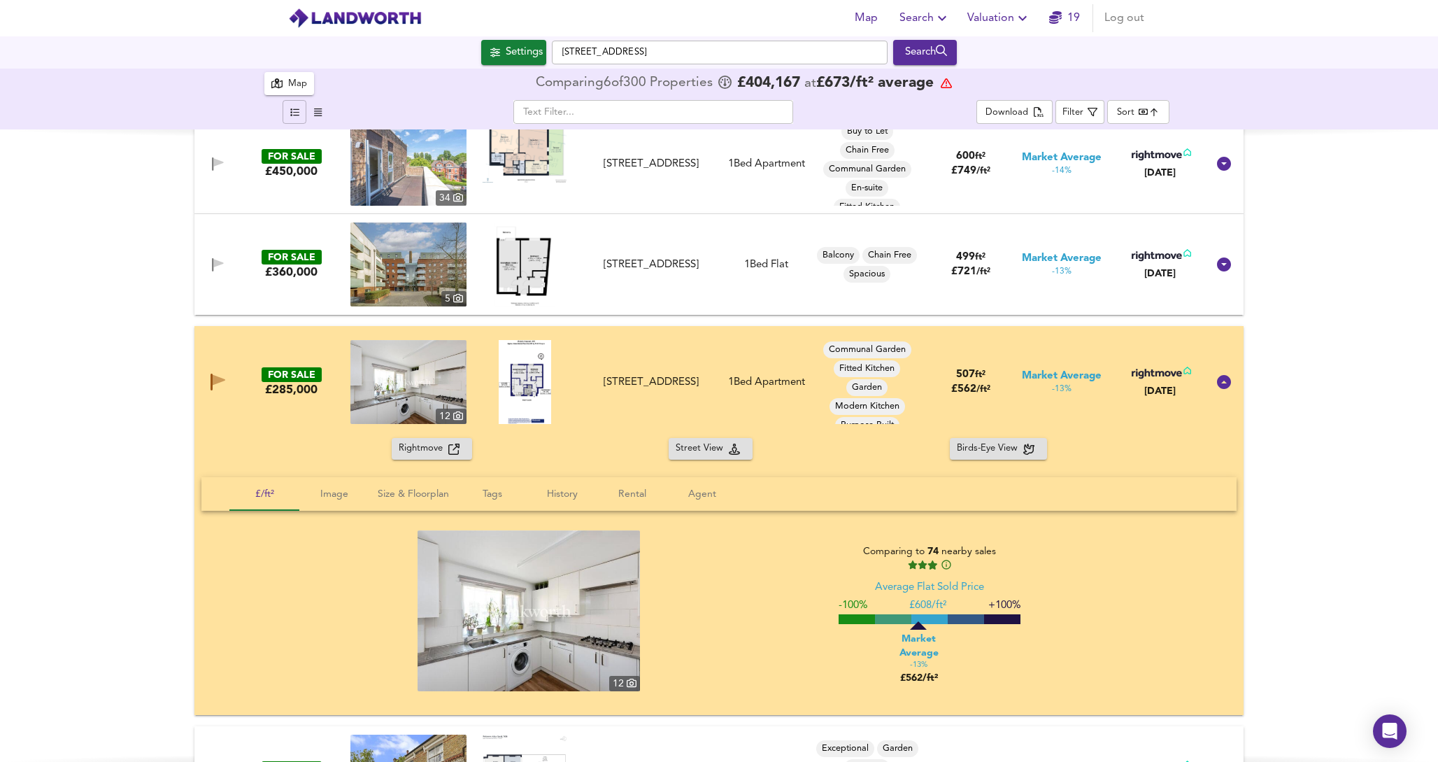
scroll to position [10255, 0]
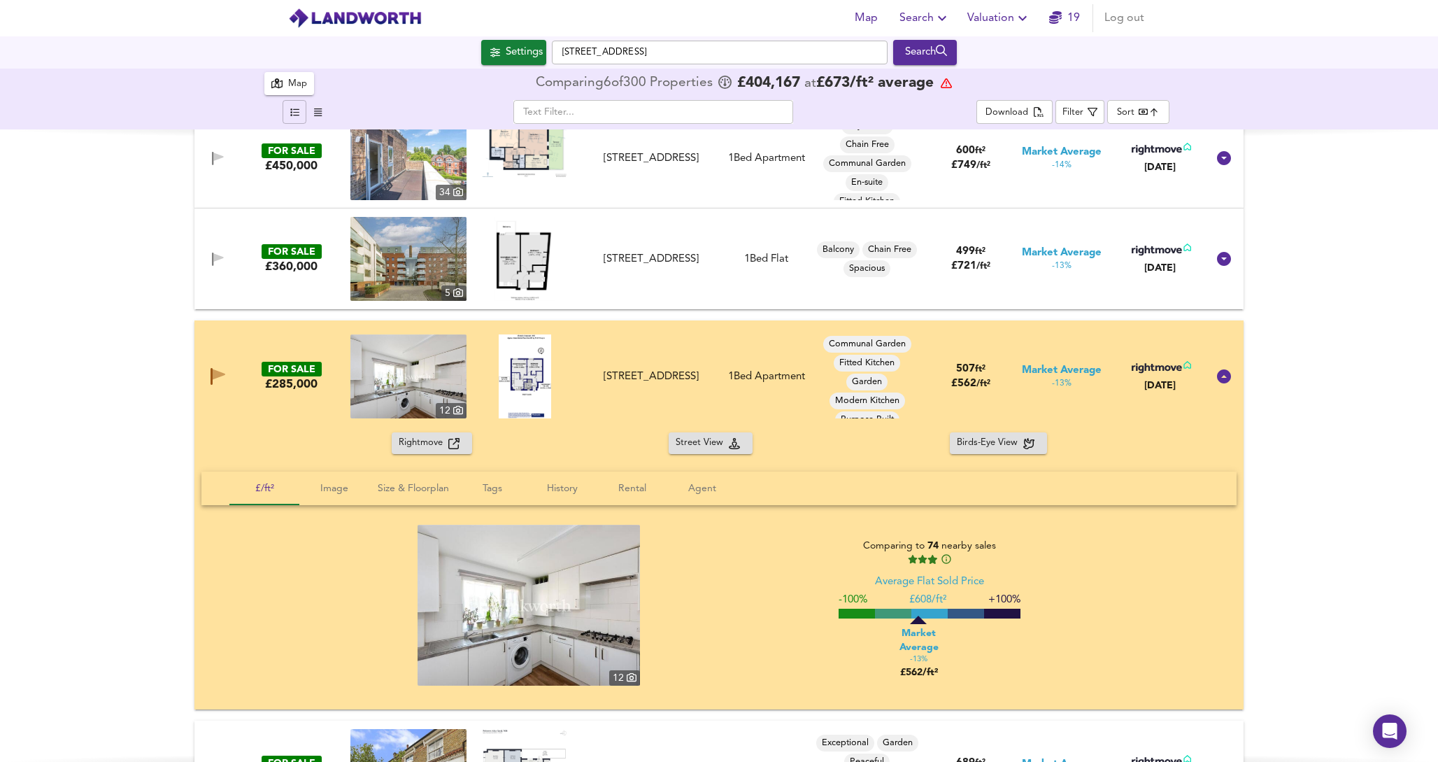
click at [516, 393] on img at bounding box center [525, 376] width 52 height 84
click at [430, 438] on span "Rightmove" at bounding box center [424, 443] width 50 height 16
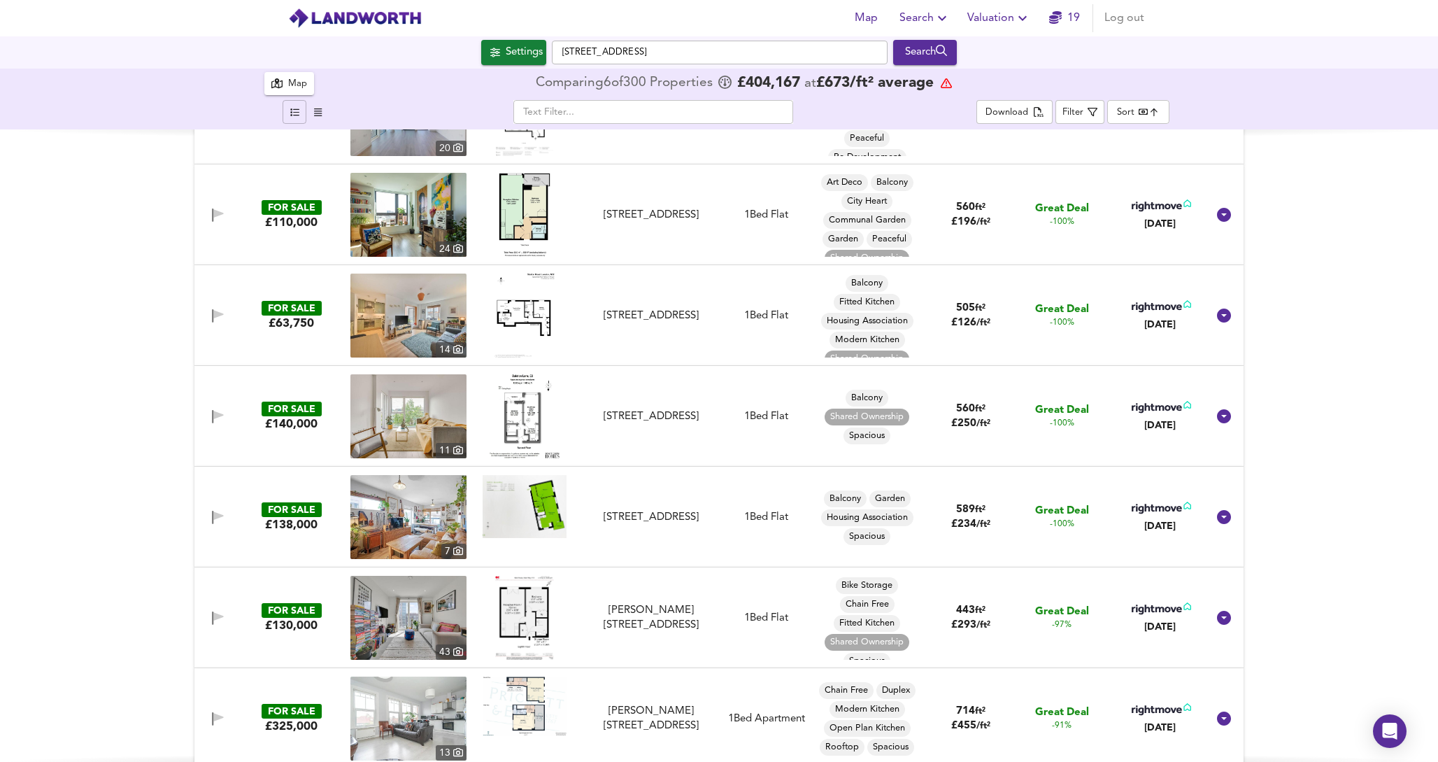
scroll to position [0, 0]
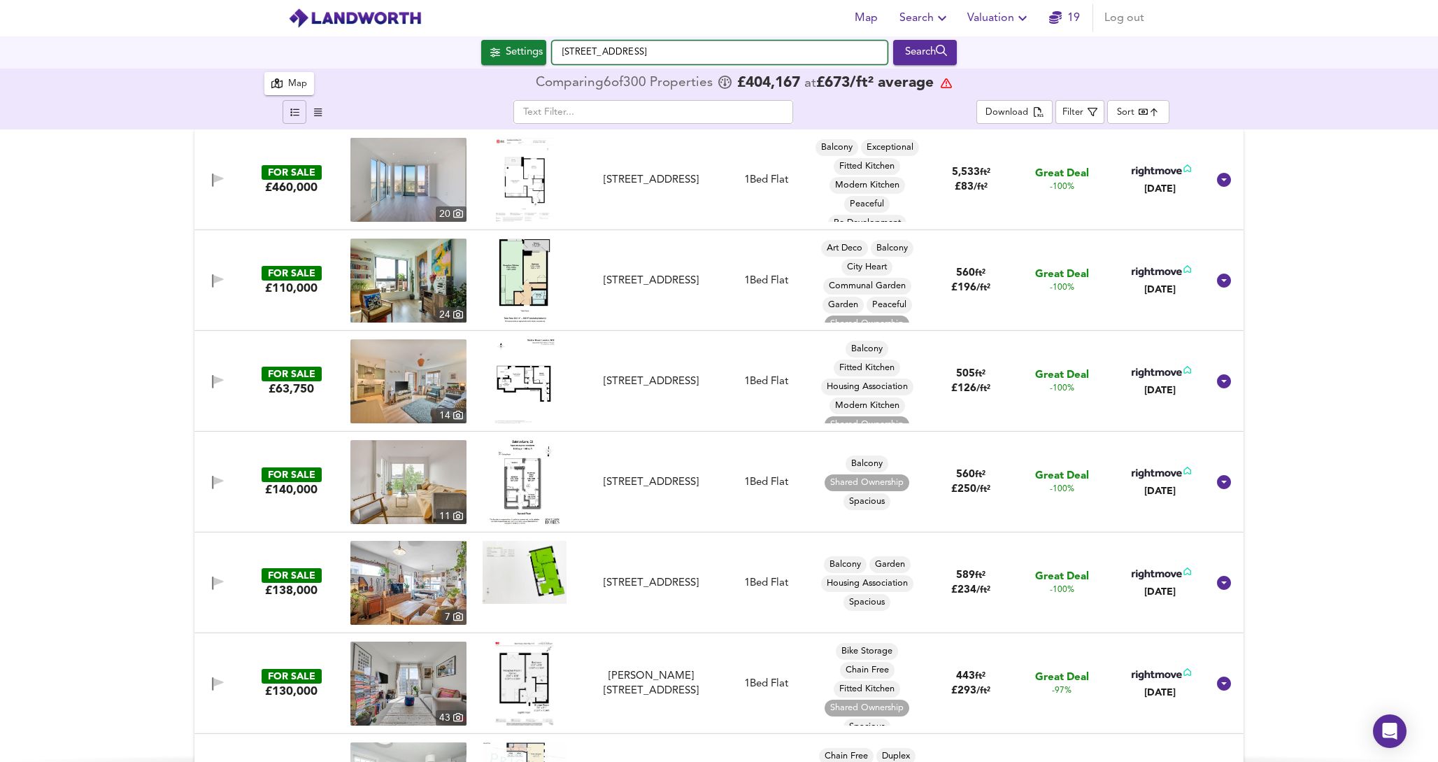
drag, startPoint x: 626, startPoint y: 55, endPoint x: 420, endPoint y: 32, distance: 207.7
click at [420, 32] on div "Map Search Valuation 19 Log out Settings Catwalk Place, N15 6AQ Search 12 300 R…" at bounding box center [719, 381] width 1438 height 762
click at [760, 73] on div "N15 6AQ [GEOGRAPHIC_DATA]" at bounding box center [716, 80] width 321 height 14
type input "London N15 6AQ"
click at [922, 13] on span "Search" at bounding box center [925, 18] width 51 height 20
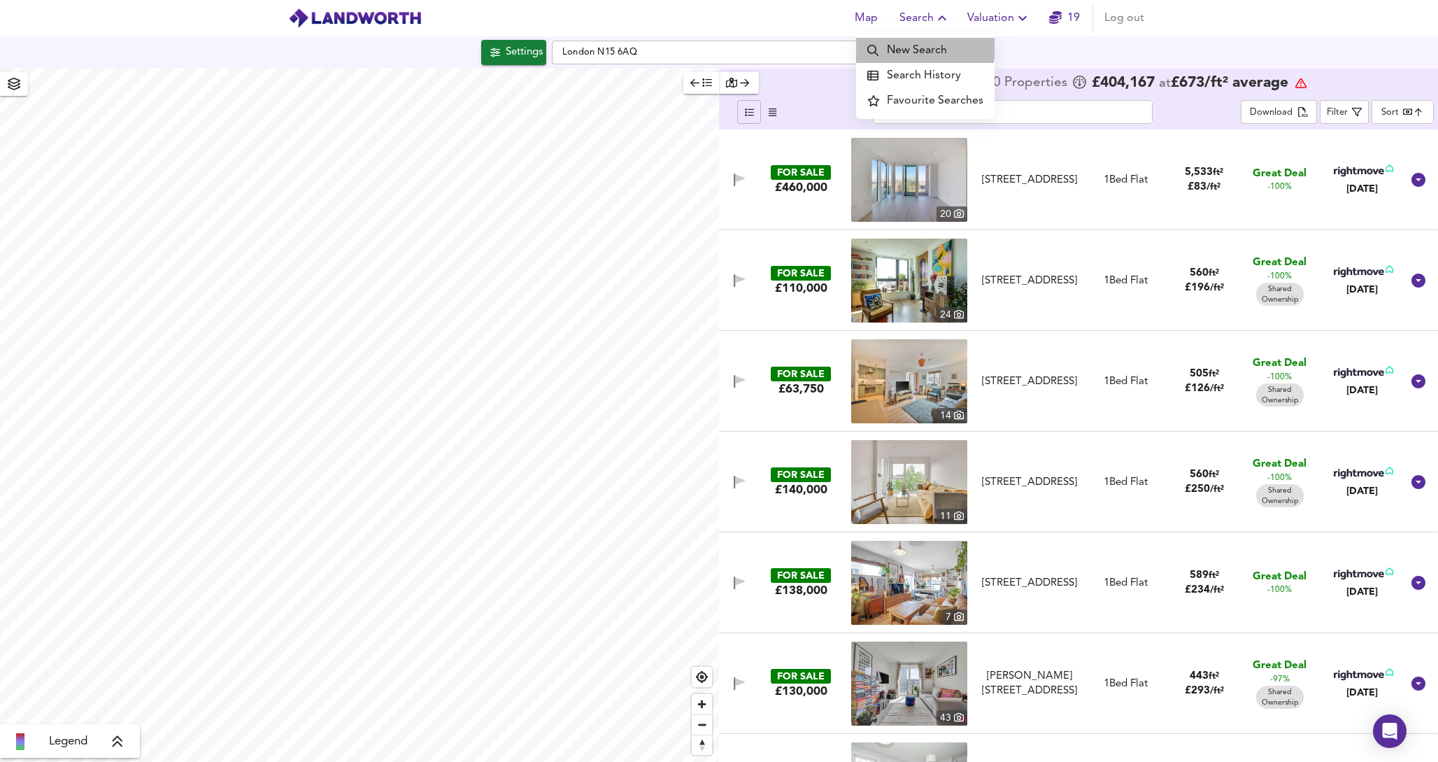
click at [909, 42] on li "New Search" at bounding box center [925, 50] width 139 height 25
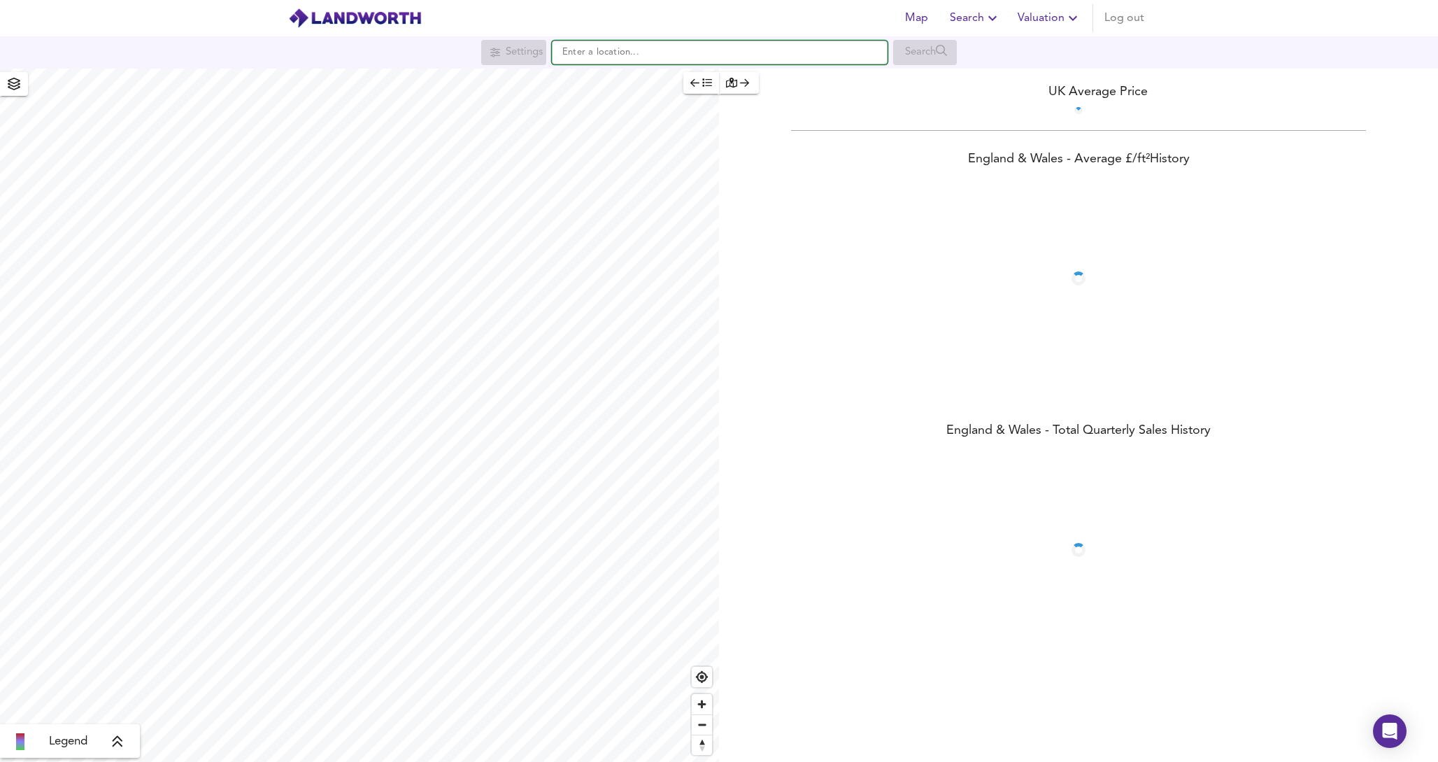
click at [612, 50] on input "text" at bounding box center [720, 53] width 336 height 24
click at [631, 90] on li "N15 6AQ [GEOGRAPHIC_DATA]" at bounding box center [720, 79] width 334 height 31
type input "London N15 6AQ"
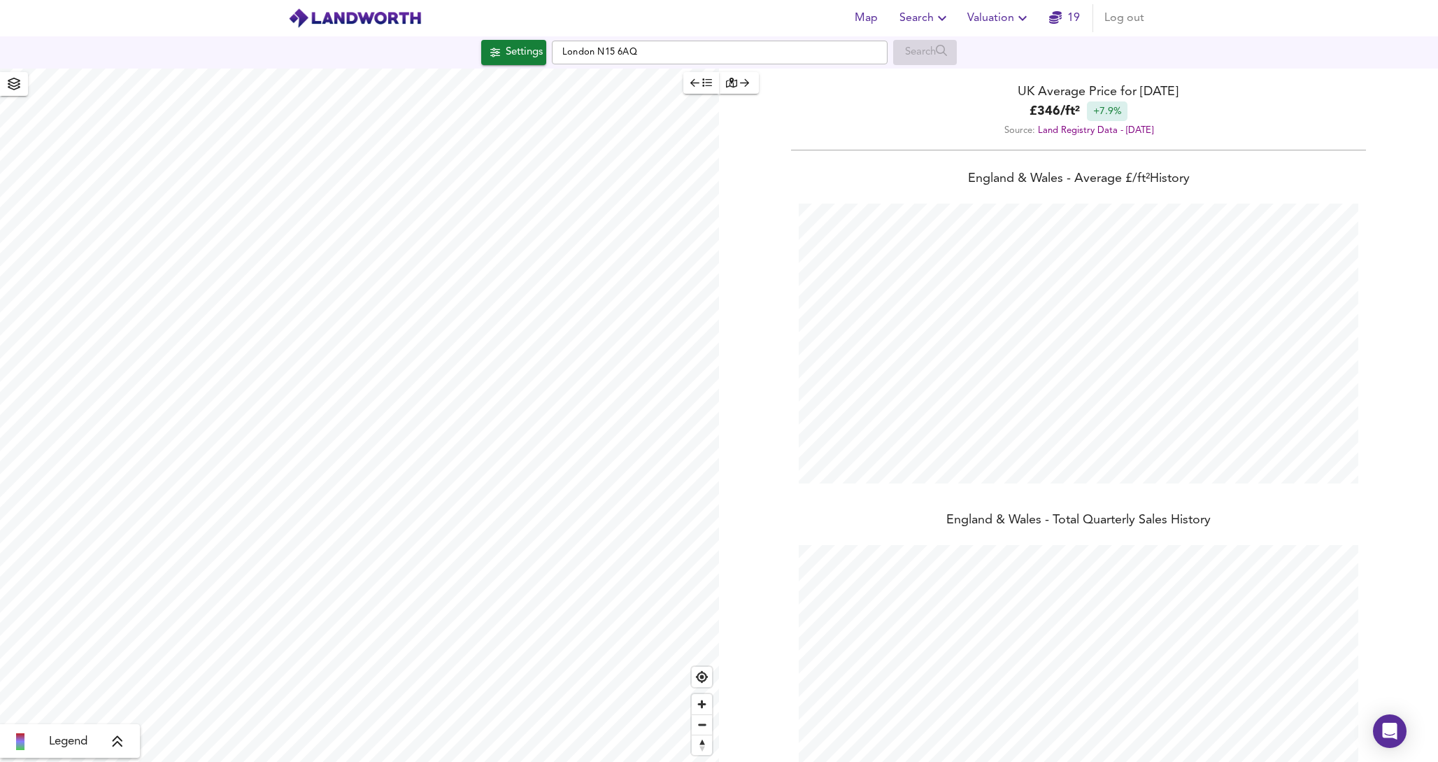
scroll to position [762, 1438]
checkbox input "false"
checkbox input "true"
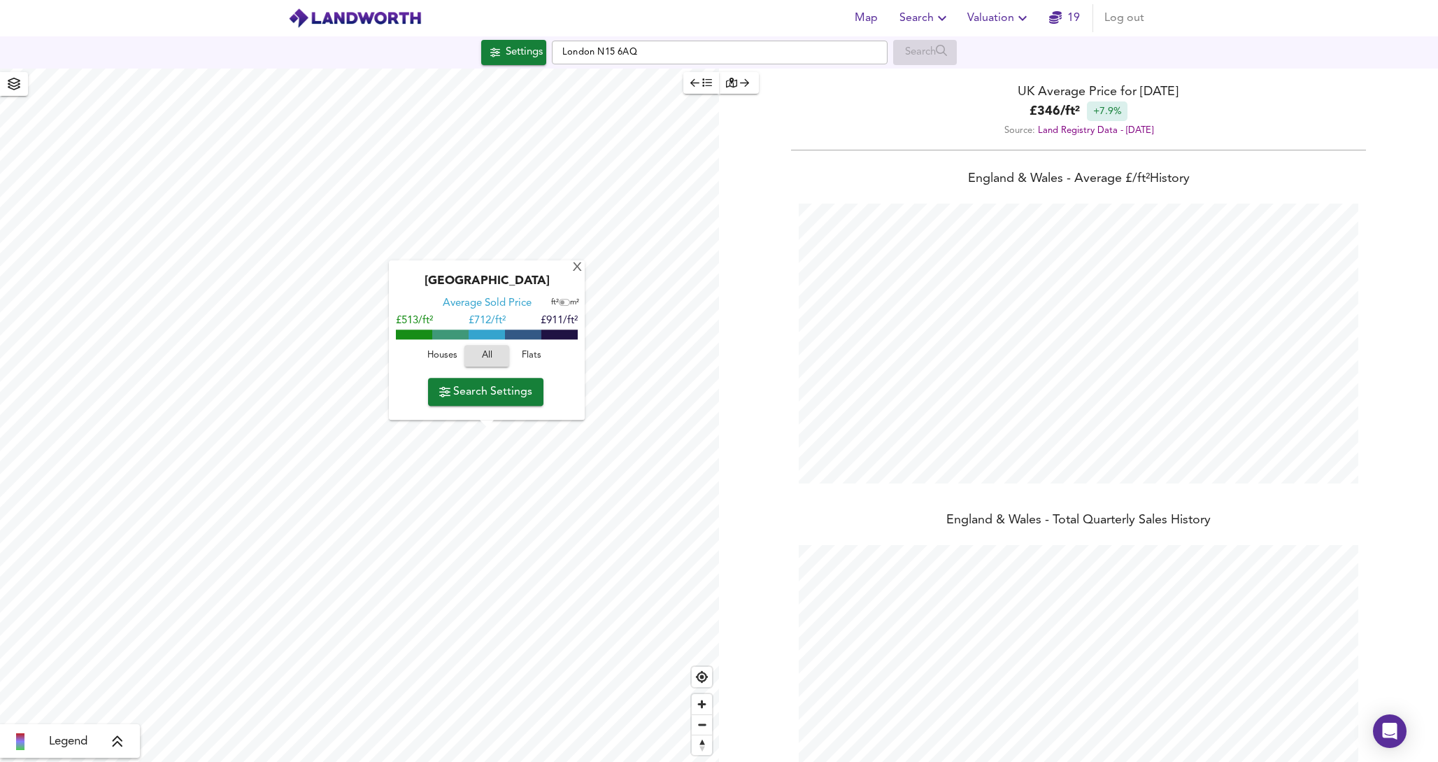
type input "2286"
click at [507, 395] on span "Search Settings" at bounding box center [485, 392] width 93 height 20
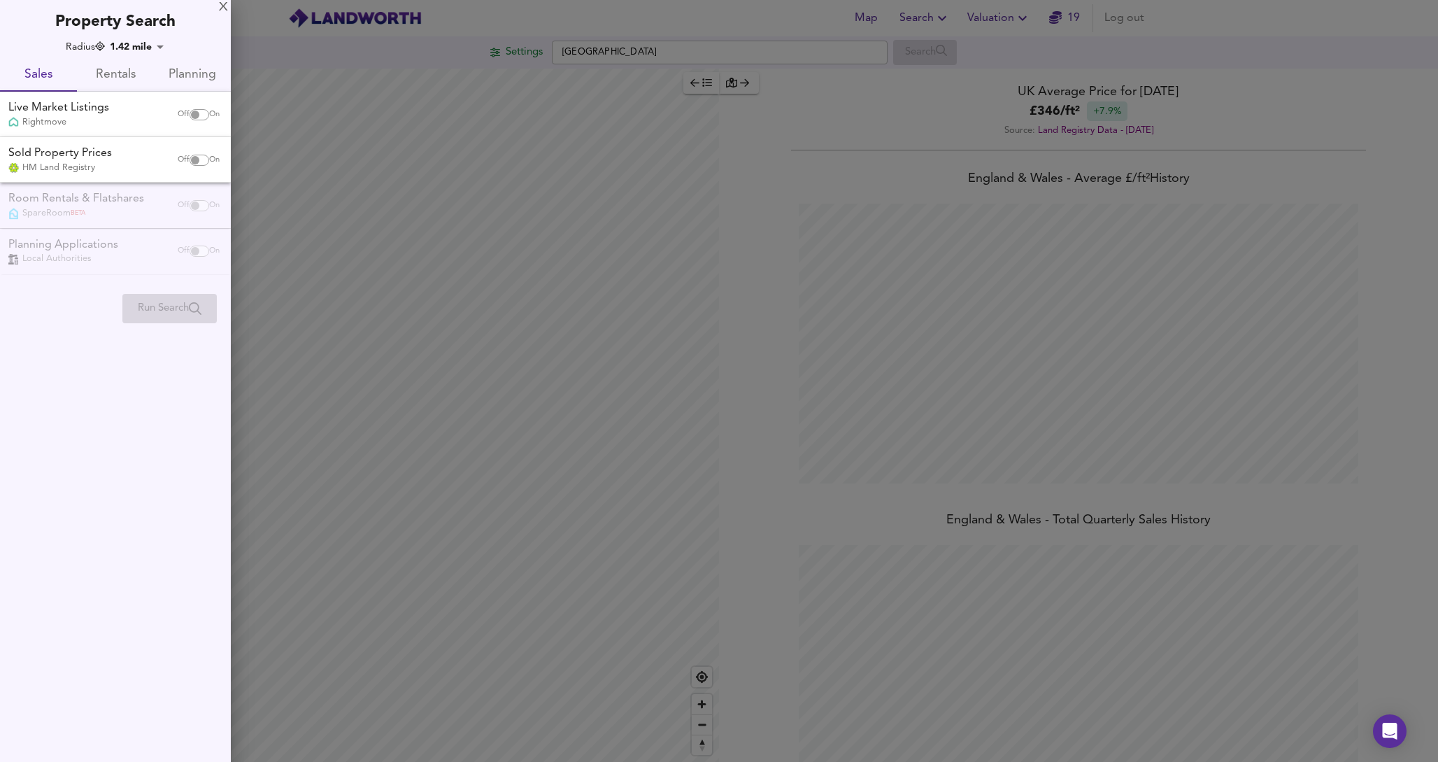
click at [199, 111] on input "checkbox" at bounding box center [195, 114] width 34 height 11
checkbox input "true"
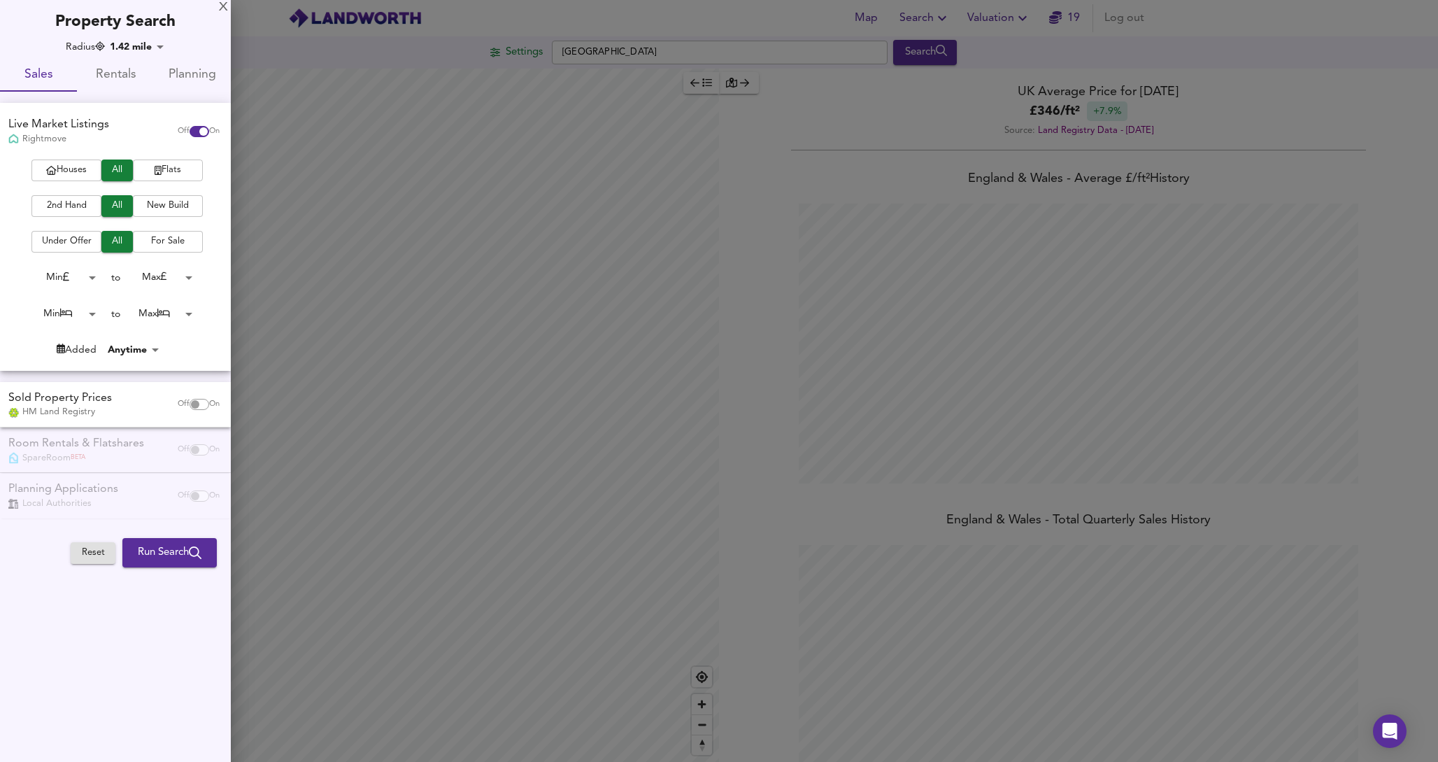
click at [165, 176] on span "Flats" at bounding box center [168, 170] width 56 height 16
click at [81, 204] on span "2nd Hand" at bounding box center [66, 206] width 56 height 16
click at [85, 243] on span "Under Offer" at bounding box center [66, 242] width 56 height 16
click at [92, 277] on body "Map Search Valuation 19 Log out Settings [GEOGRAPHIC_DATA] 6TH Search Legend UK…" at bounding box center [719, 381] width 1438 height 762
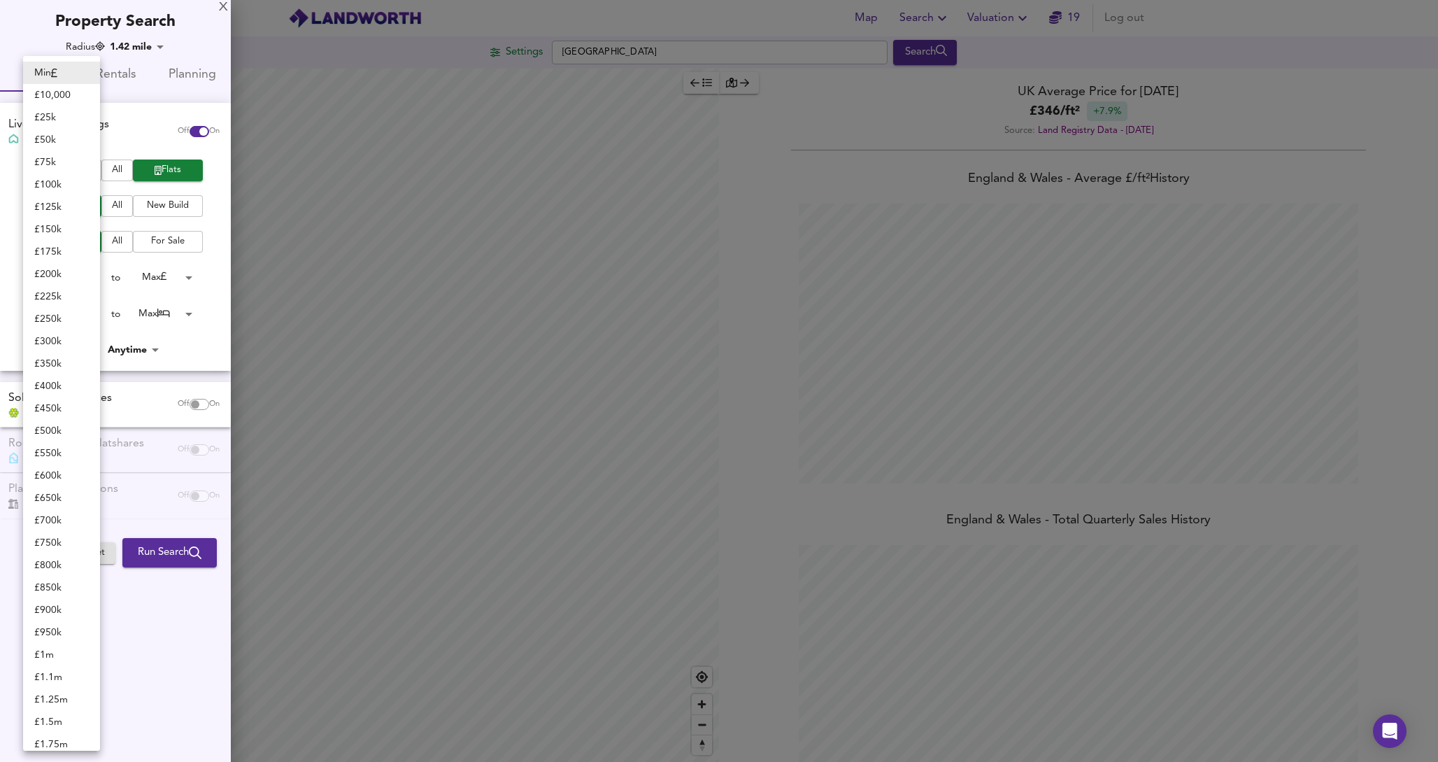
click at [187, 355] on div at bounding box center [719, 381] width 1438 height 762
